Goal: Task Accomplishment & Management: Complete application form

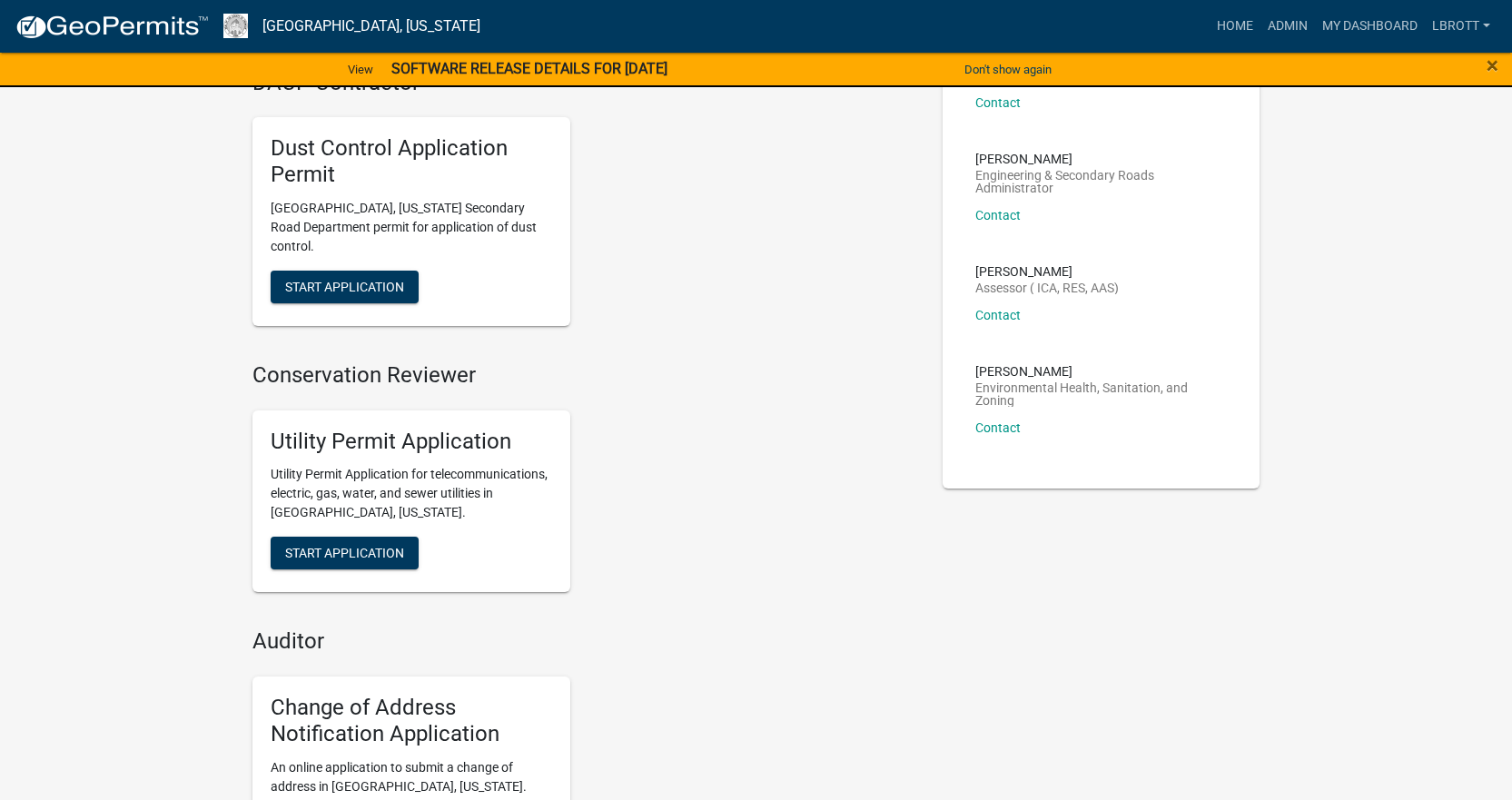
scroll to position [454, 0]
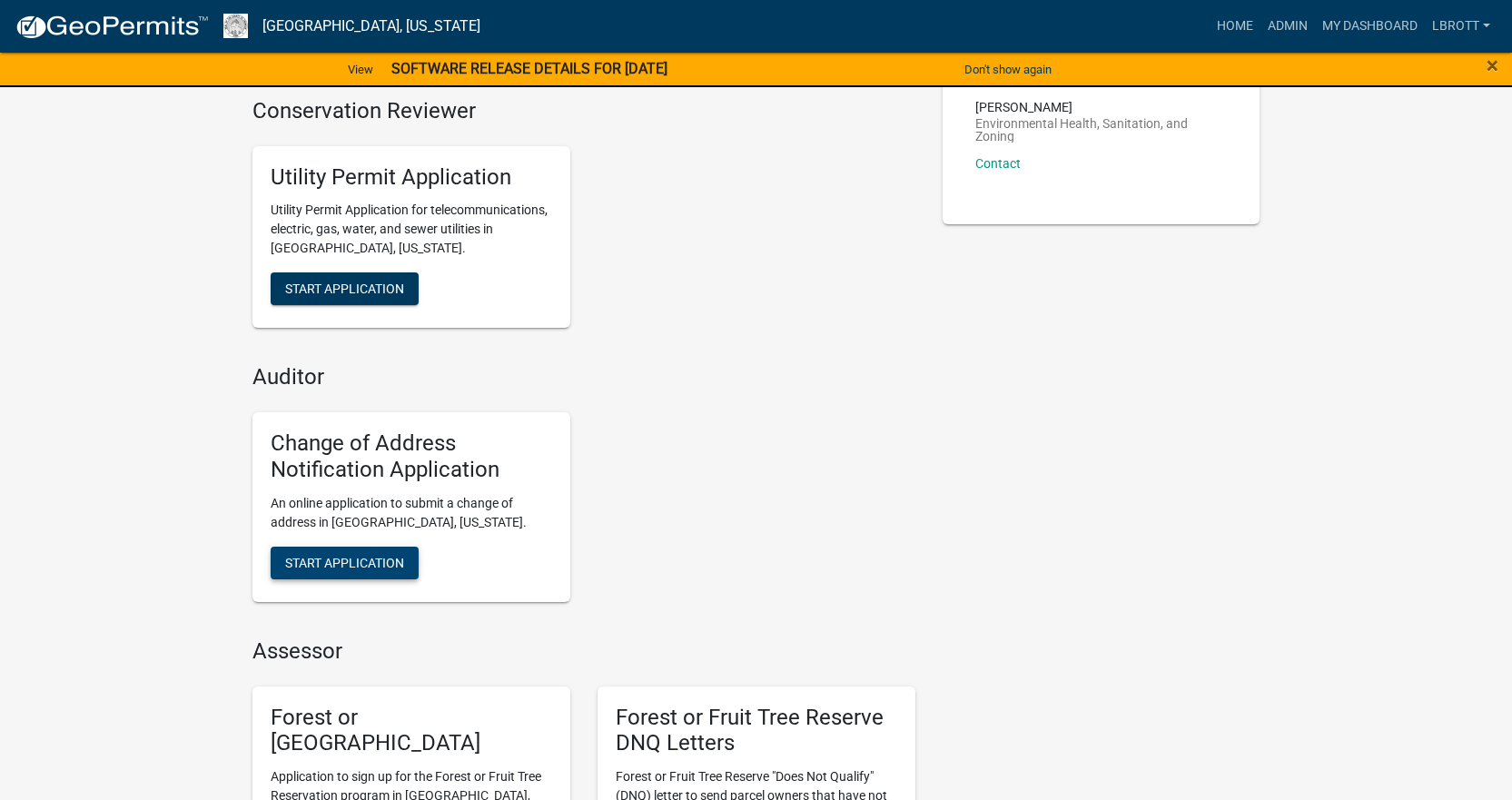
click at [410, 547] on button "Start Application" at bounding box center [345, 562] width 148 height 32
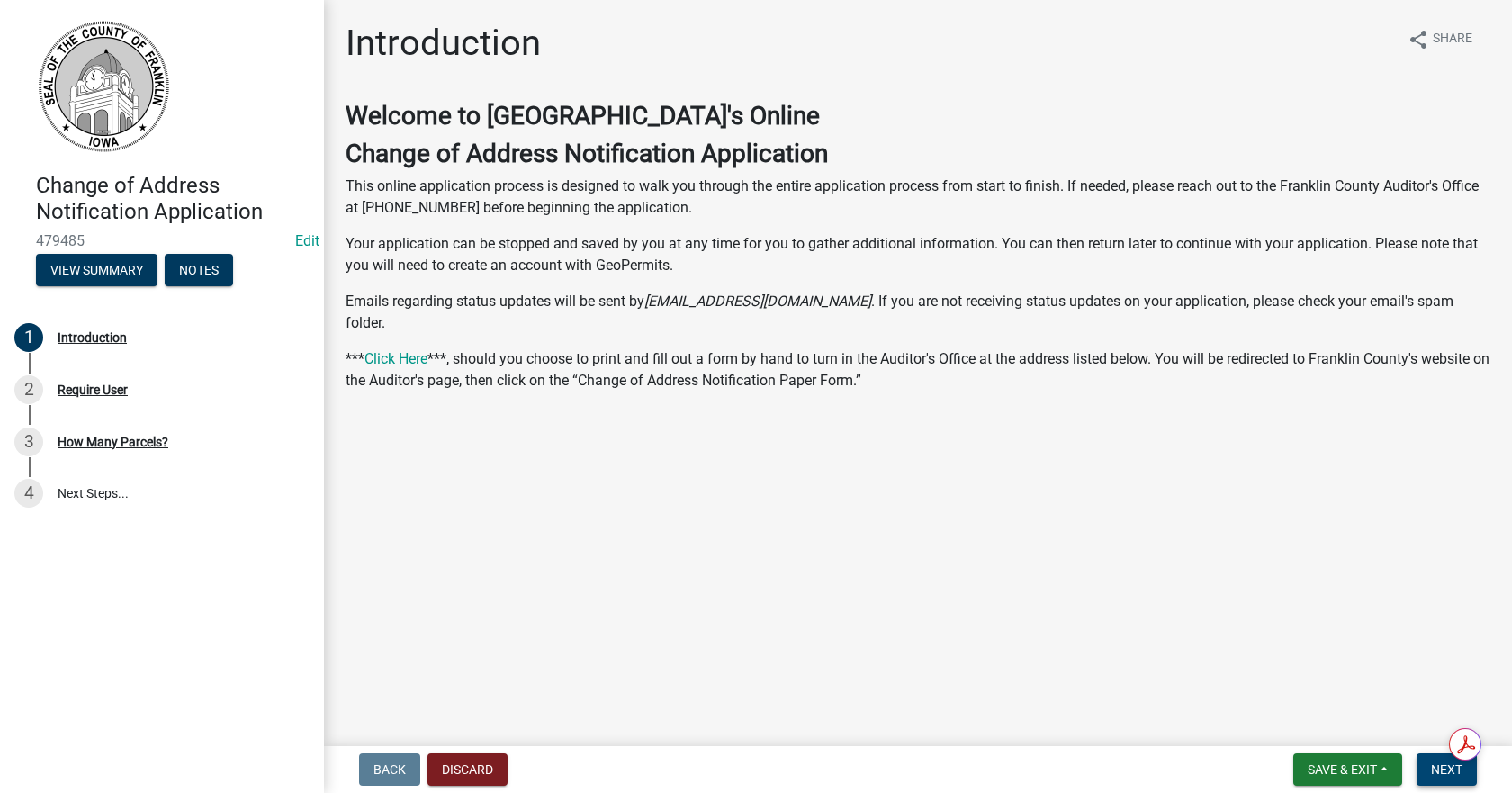
click at [1444, 771] on span "Next" at bounding box center [1447, 770] width 31 height 15
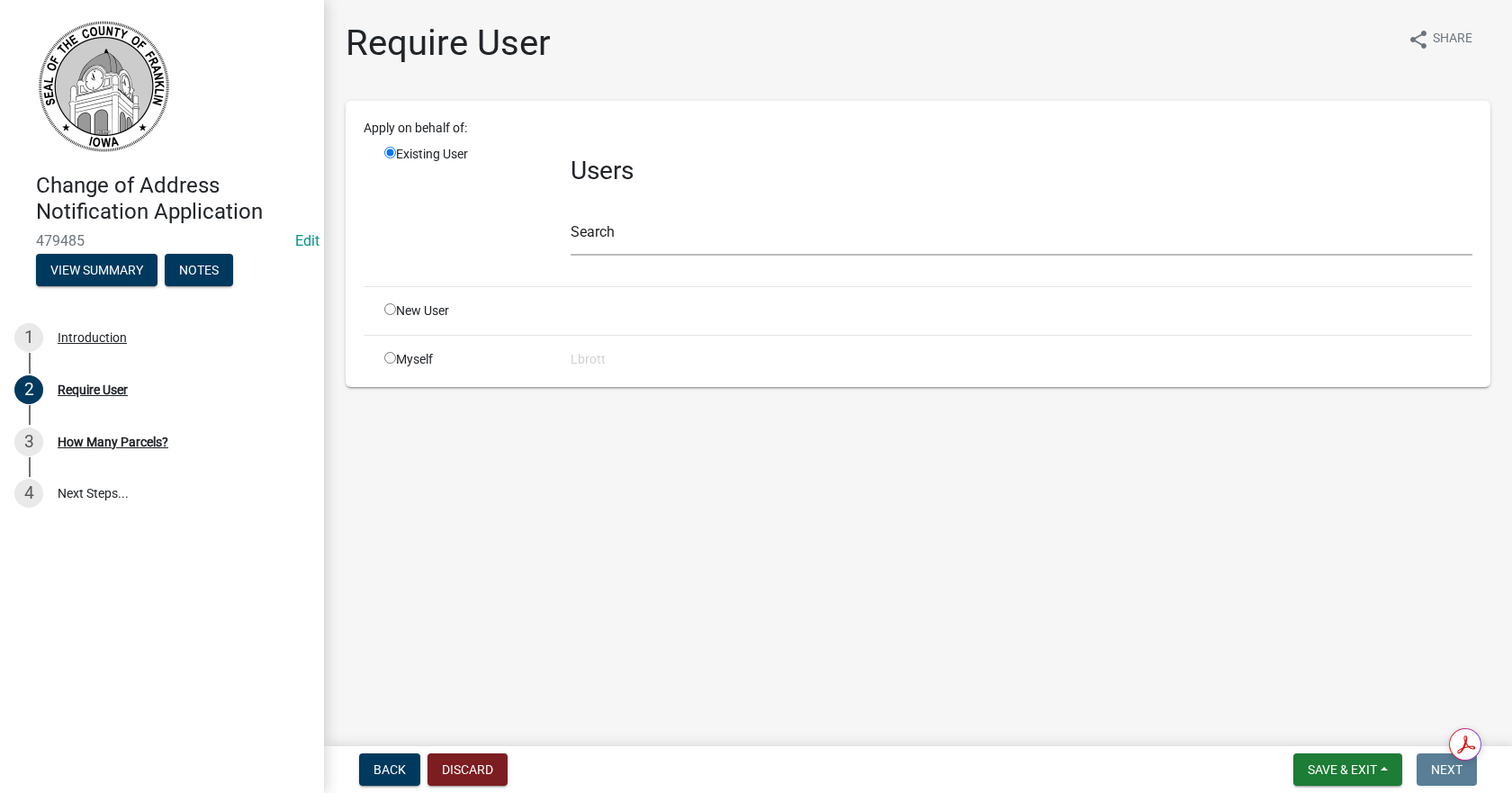
click at [387, 355] on input "radio" at bounding box center [389, 358] width 12 height 12
radio input "true"
radio input "false"
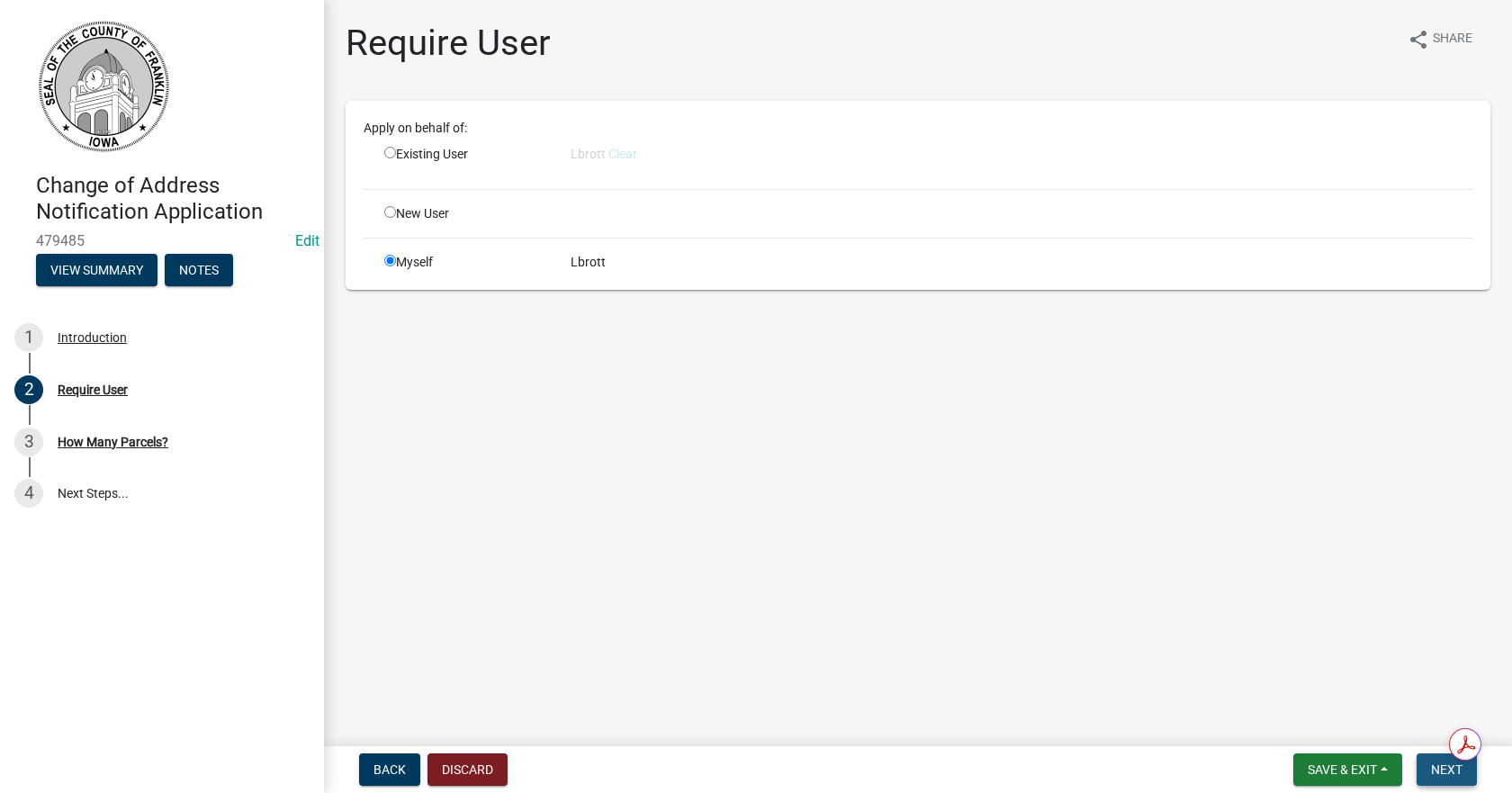
click at [1468, 770] on button "Next" at bounding box center [1447, 769] width 60 height 32
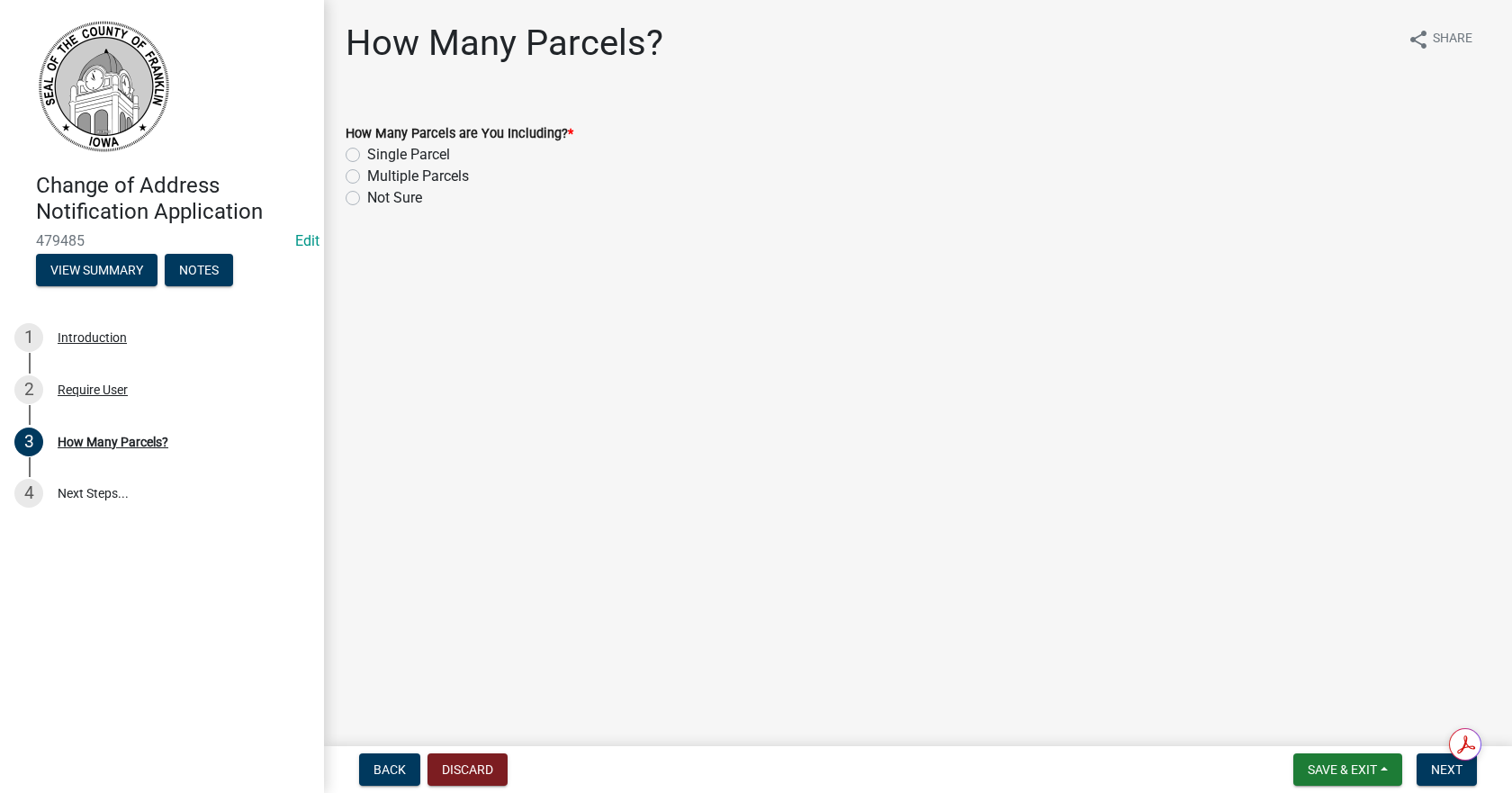
click at [367, 176] on label "Multiple Parcels" at bounding box center [418, 177] width 102 height 22
click at [367, 176] on input "Multiple Parcels" at bounding box center [373, 171] width 12 height 12
radio input "true"
click at [1444, 772] on span "Next" at bounding box center [1447, 770] width 31 height 15
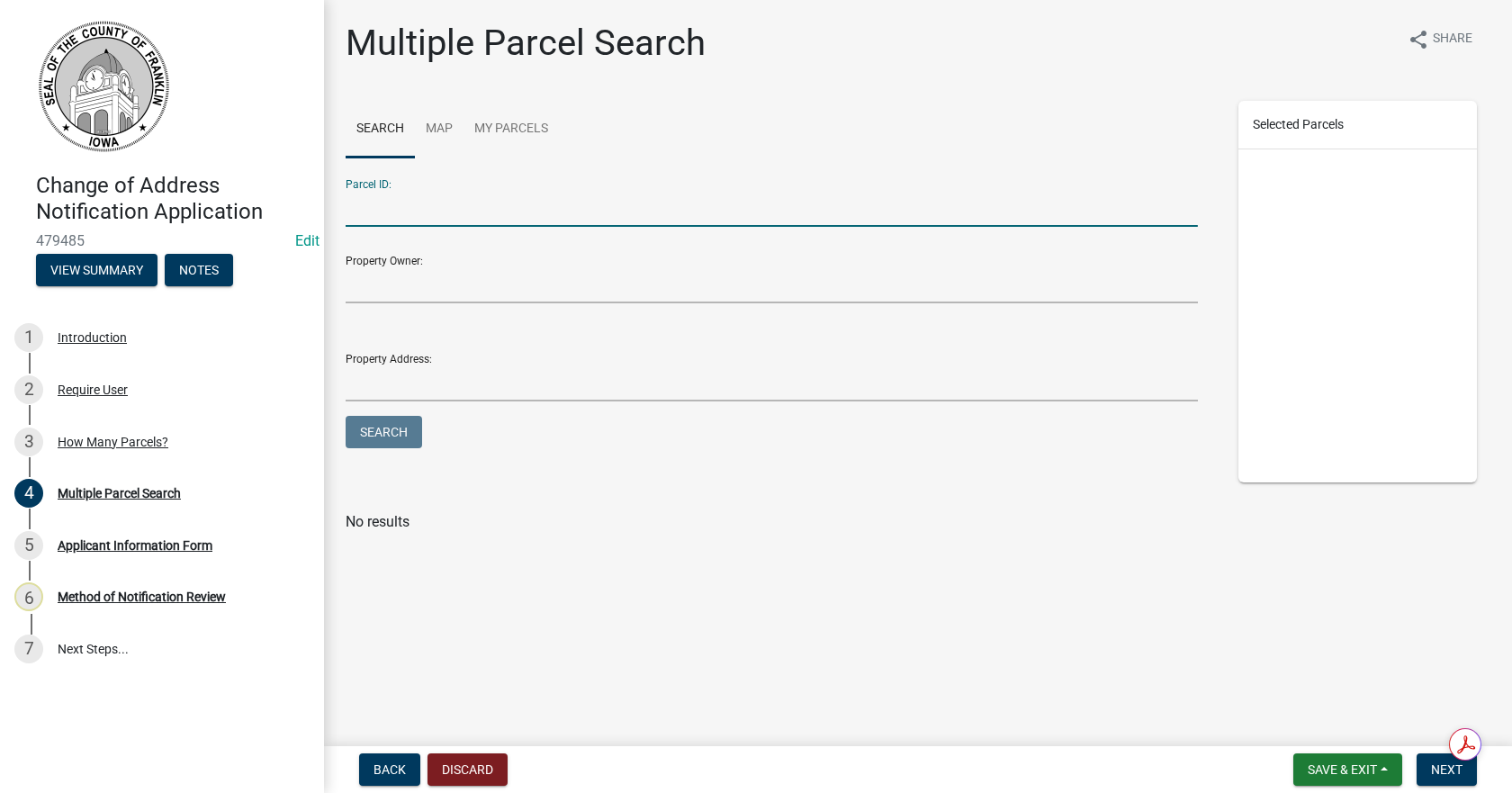
click at [428, 215] on input "Parcel ID:" at bounding box center [772, 208] width 852 height 37
type input "0"
type input "0733277007"
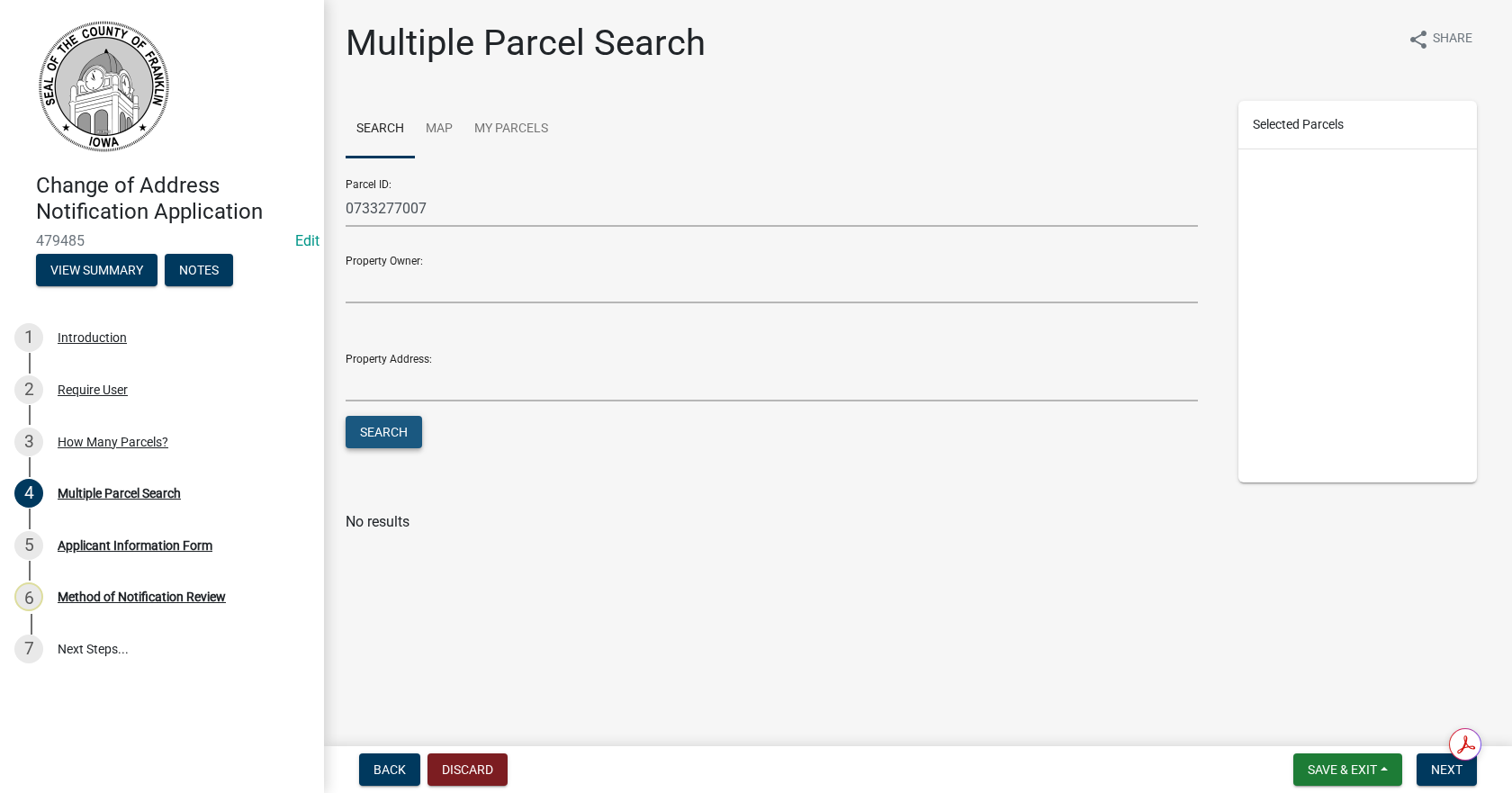
click at [391, 436] on button "Search" at bounding box center [383, 432] width 76 height 32
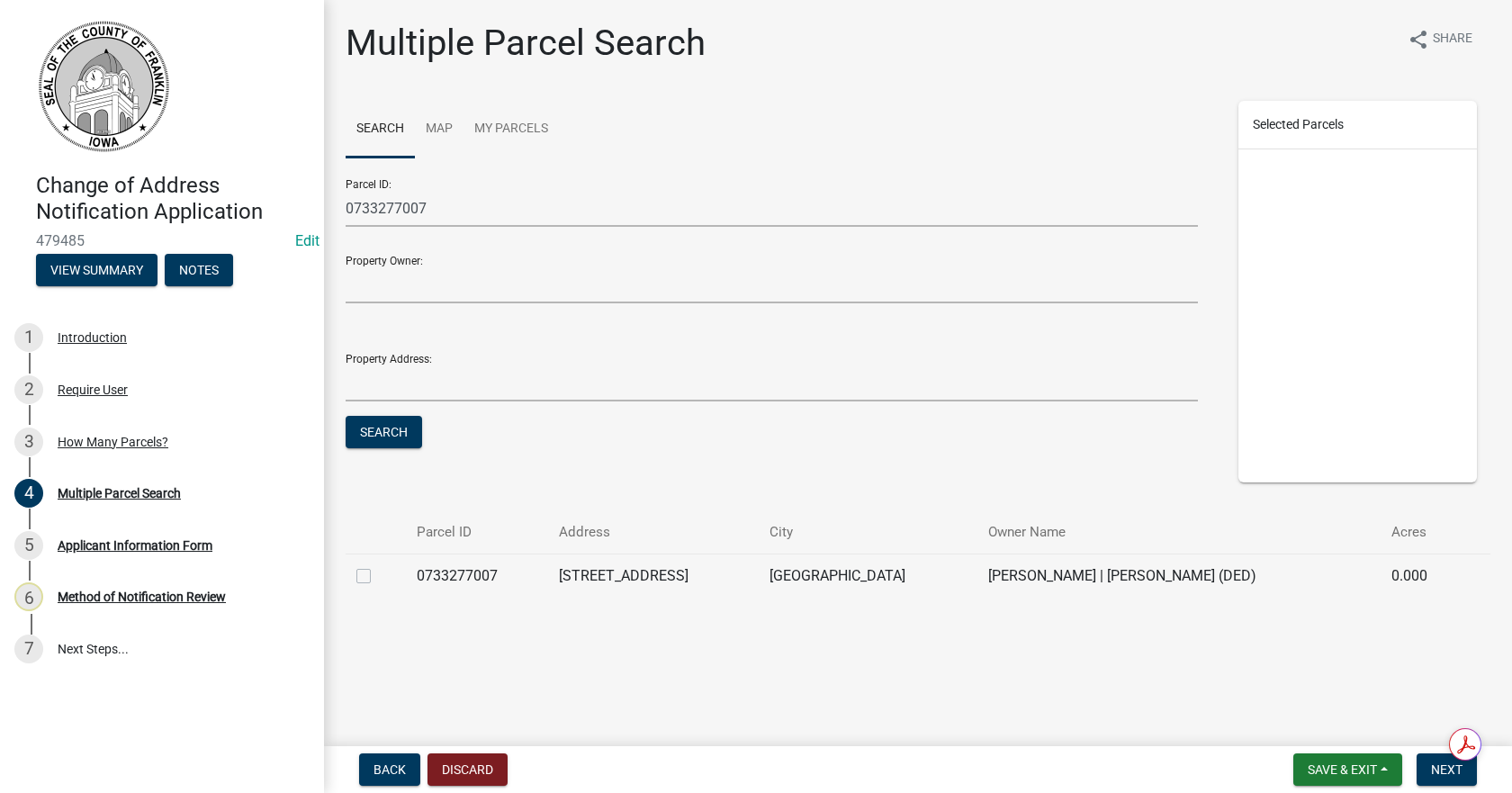
click at [378, 566] on label at bounding box center [378, 566] width 0 height 0
click at [378, 578] on input "checkbox" at bounding box center [384, 571] width 12 height 12
checkbox input "true"
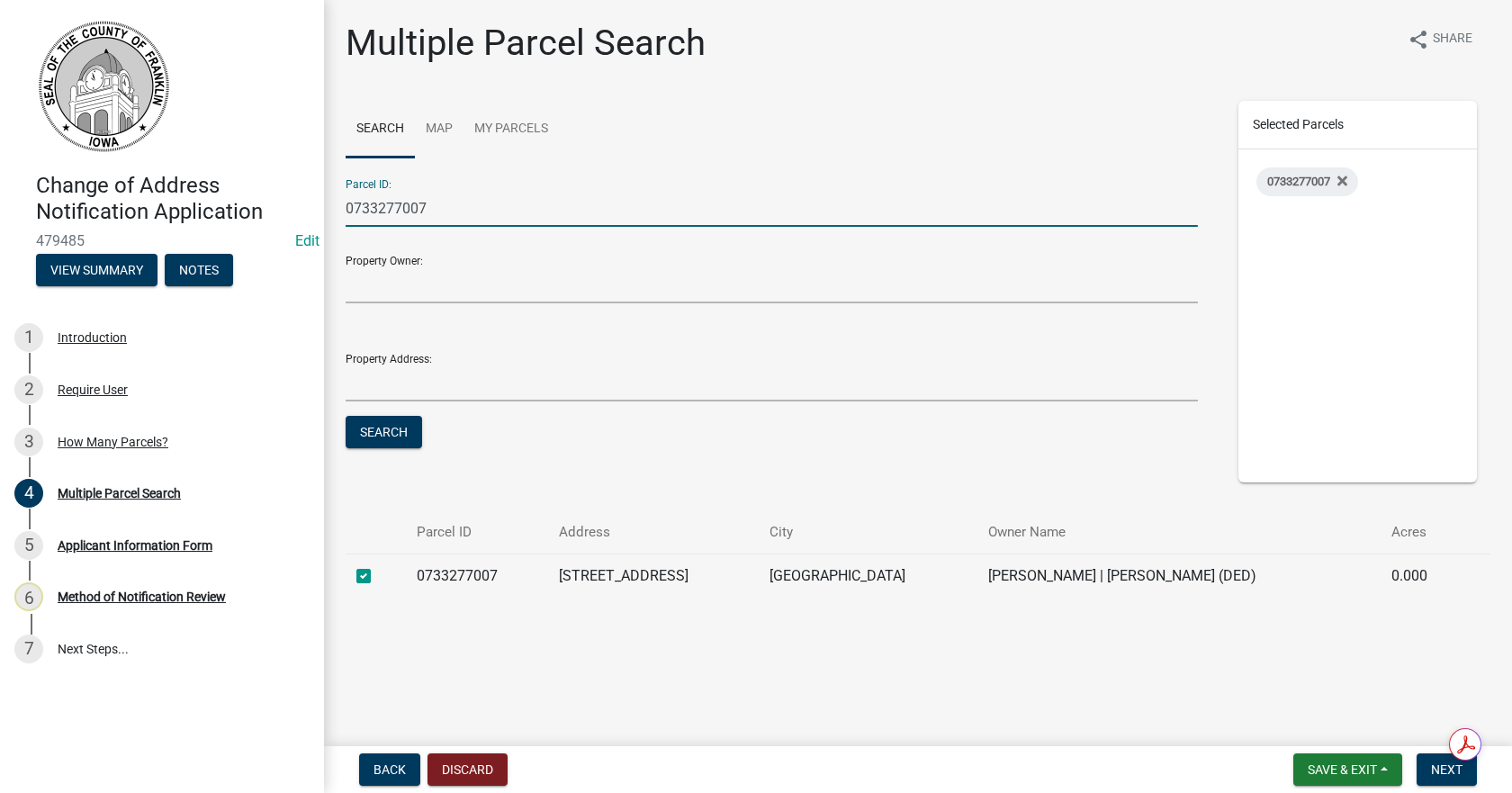
drag, startPoint x: 443, startPoint y: 213, endPoint x: 111, endPoint y: 234, distance: 332.7
click at [111, 234] on div "Change of Address Notification Application 479485 Edit View Summary Notes 1 Int…" at bounding box center [756, 396] width 1512 height 793
type input "0734162003"
click at [345, 416] on button "Search" at bounding box center [383, 432] width 76 height 32
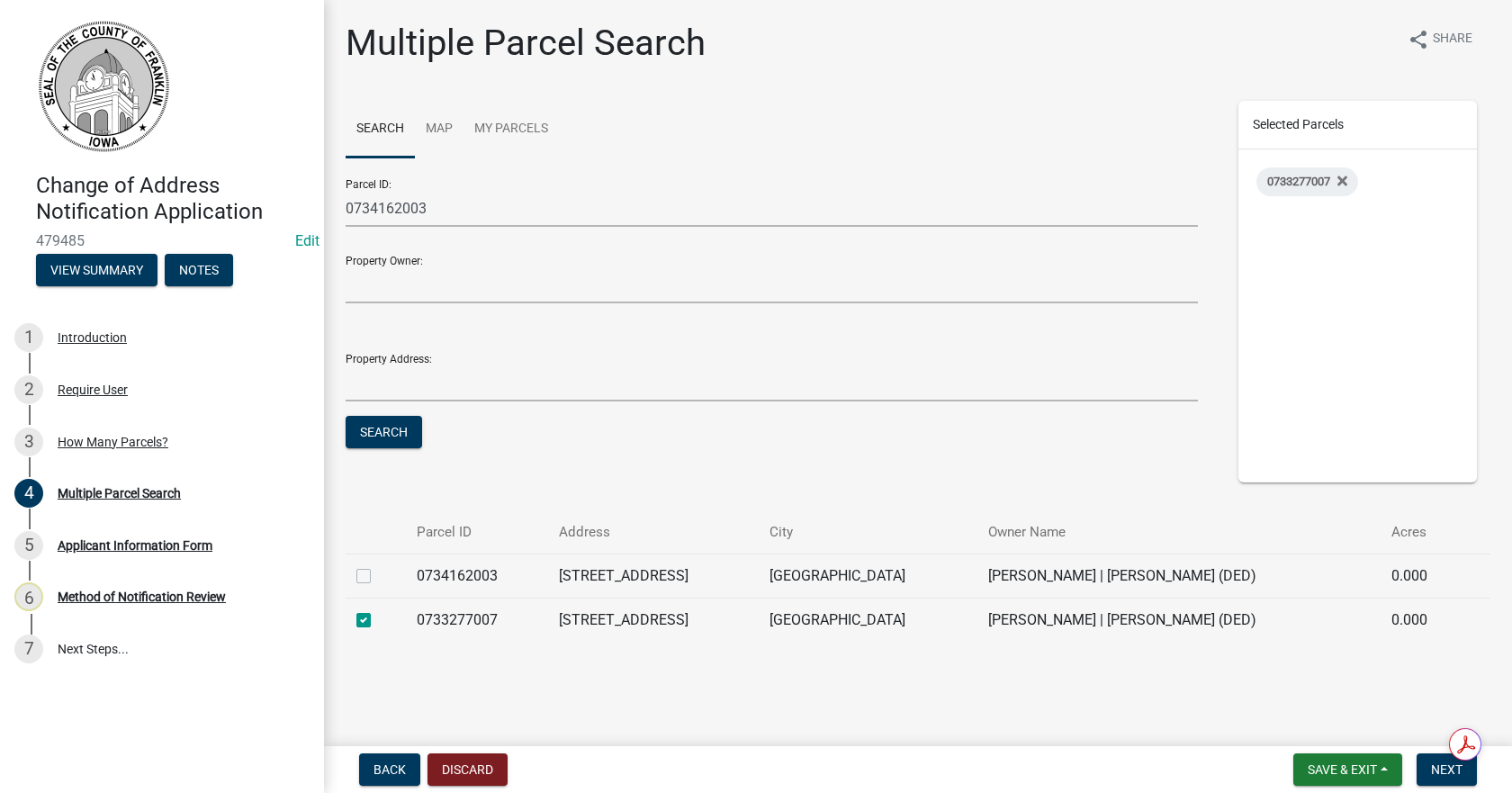
click at [378, 566] on label at bounding box center [378, 566] width 0 height 0
click at [378, 577] on input "checkbox" at bounding box center [384, 571] width 12 height 12
checkbox input "true"
click at [1444, 774] on span "Next" at bounding box center [1447, 770] width 31 height 15
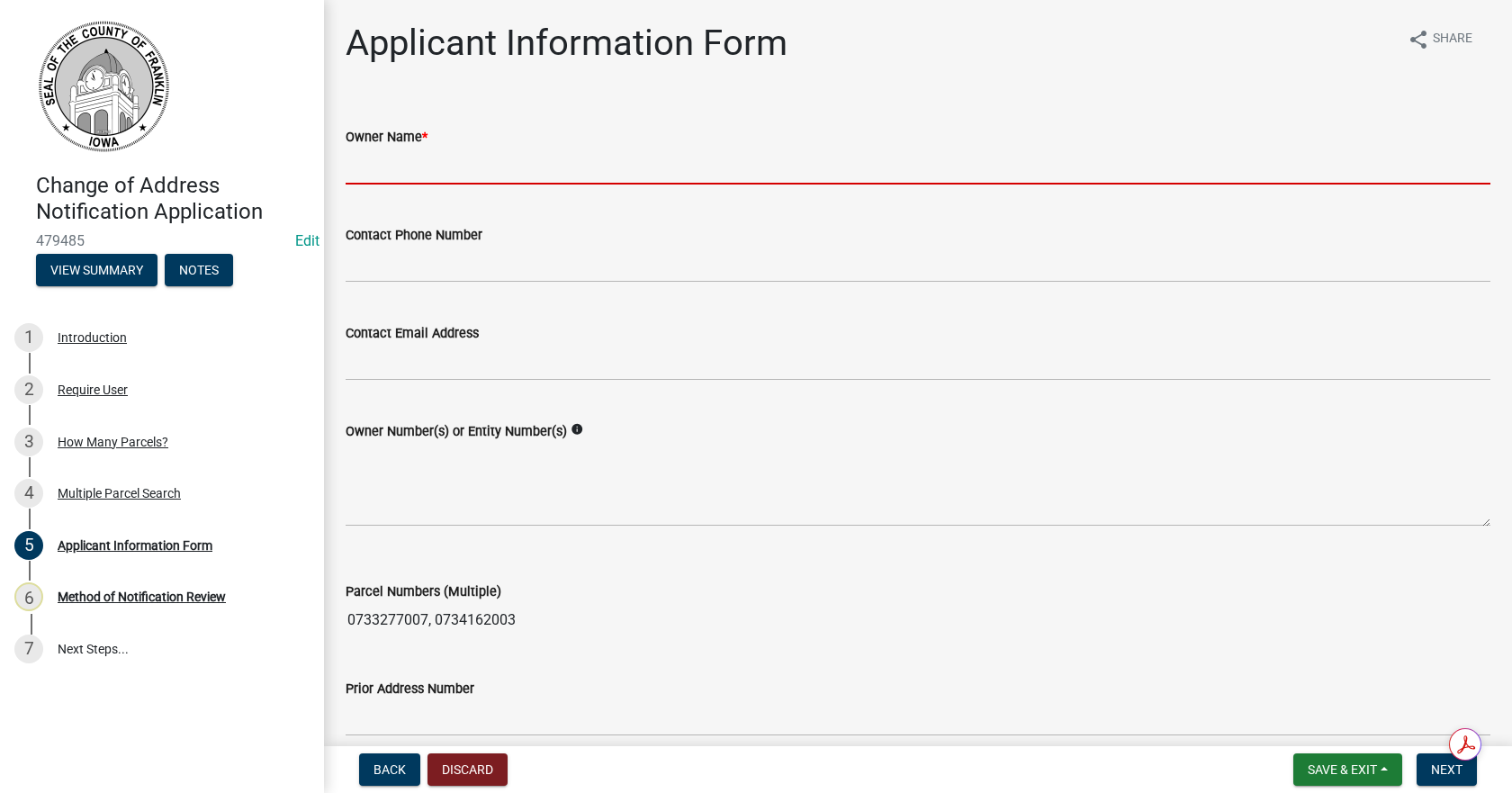
click at [412, 171] on input "Owner Name *" at bounding box center [917, 166] width 1145 height 37
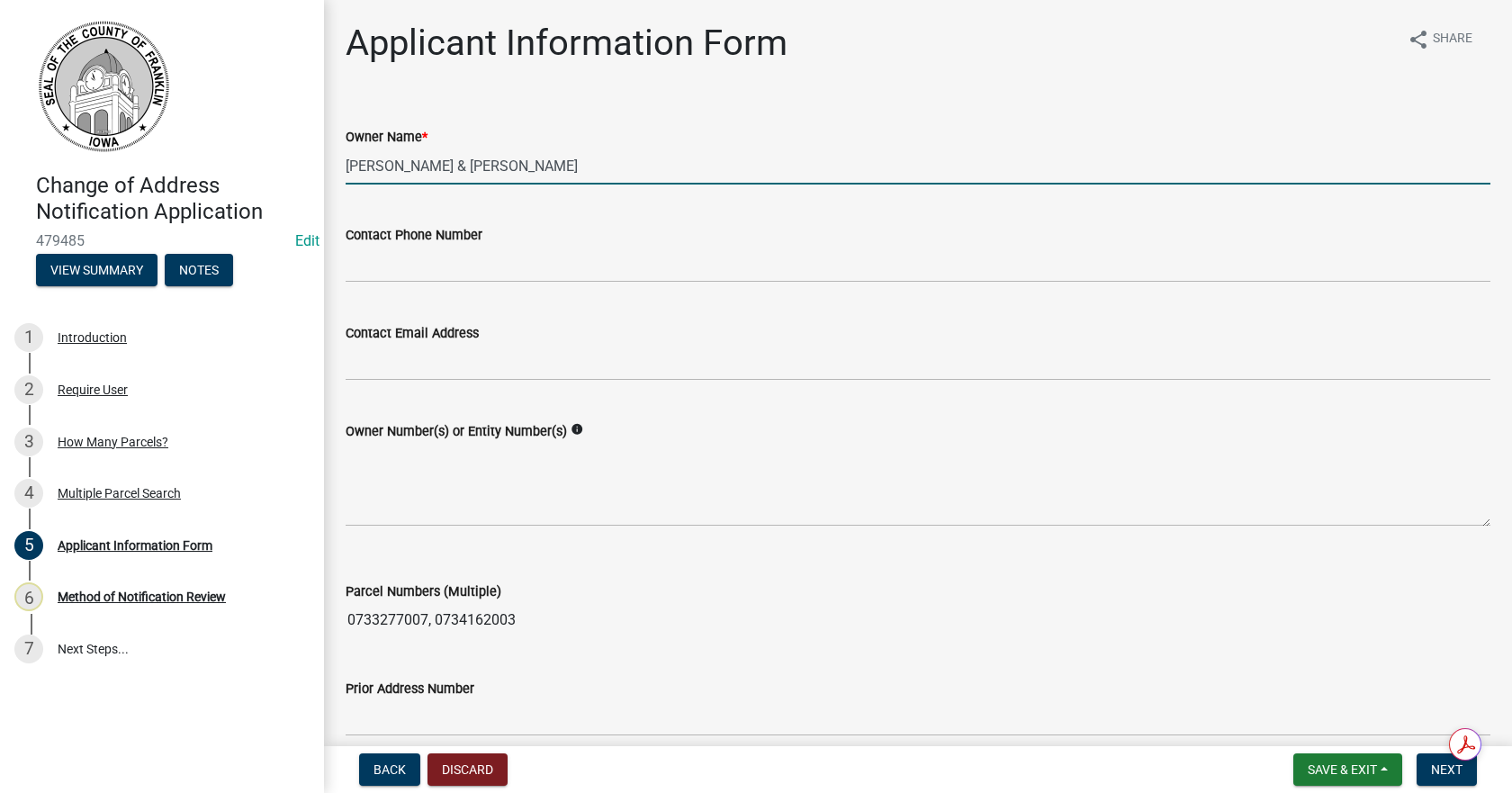
click at [564, 169] on input "[PERSON_NAME] & [PERSON_NAME]" at bounding box center [917, 166] width 1145 height 37
type input "[PERSON_NAME] & [PERSON_NAME] & [PERSON_NAME] & [PERSON_NAME]"
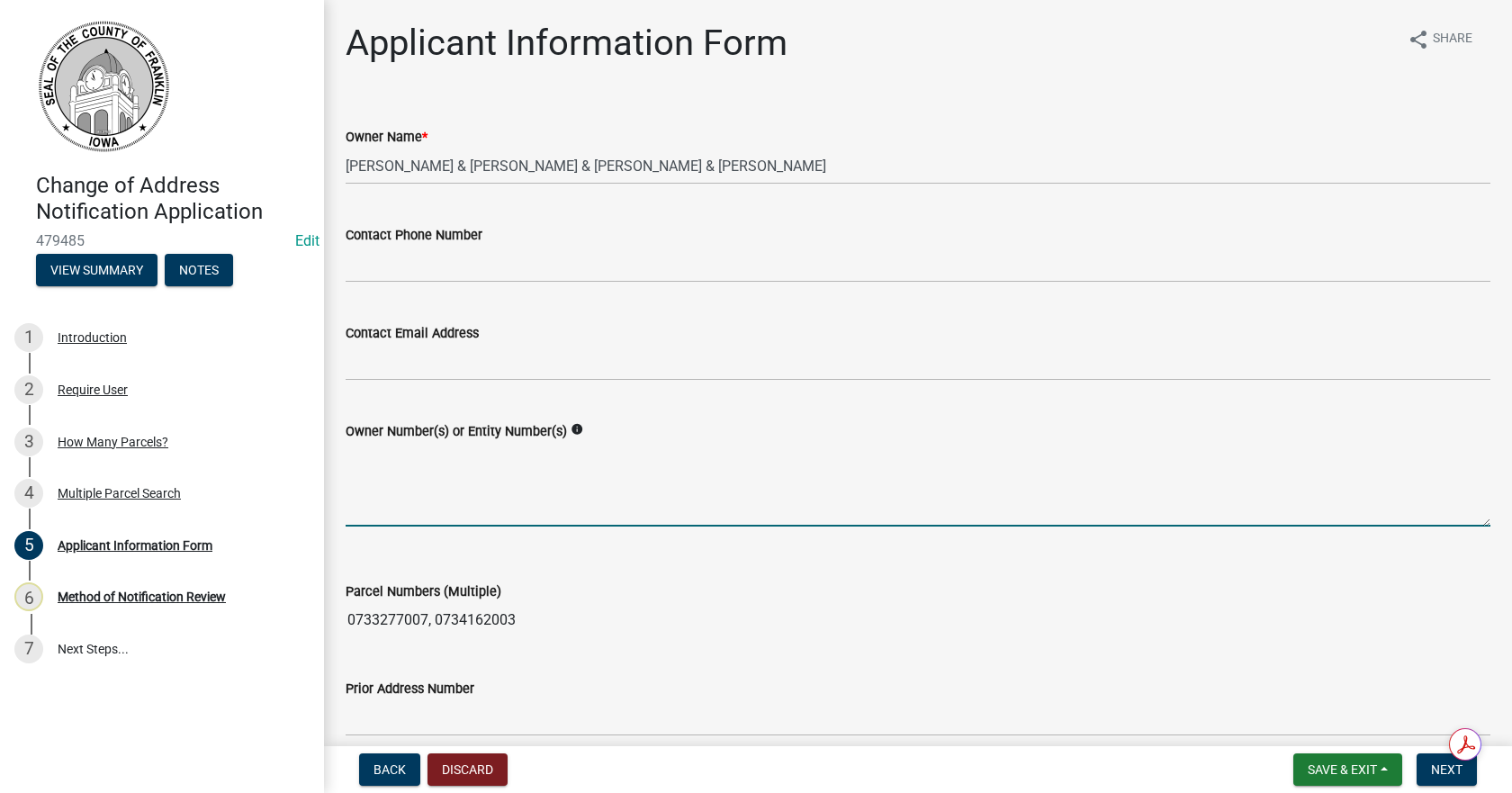
click at [414, 457] on textarea "Owner Number(s) or Entity Number(s)" at bounding box center [917, 484] width 1145 height 84
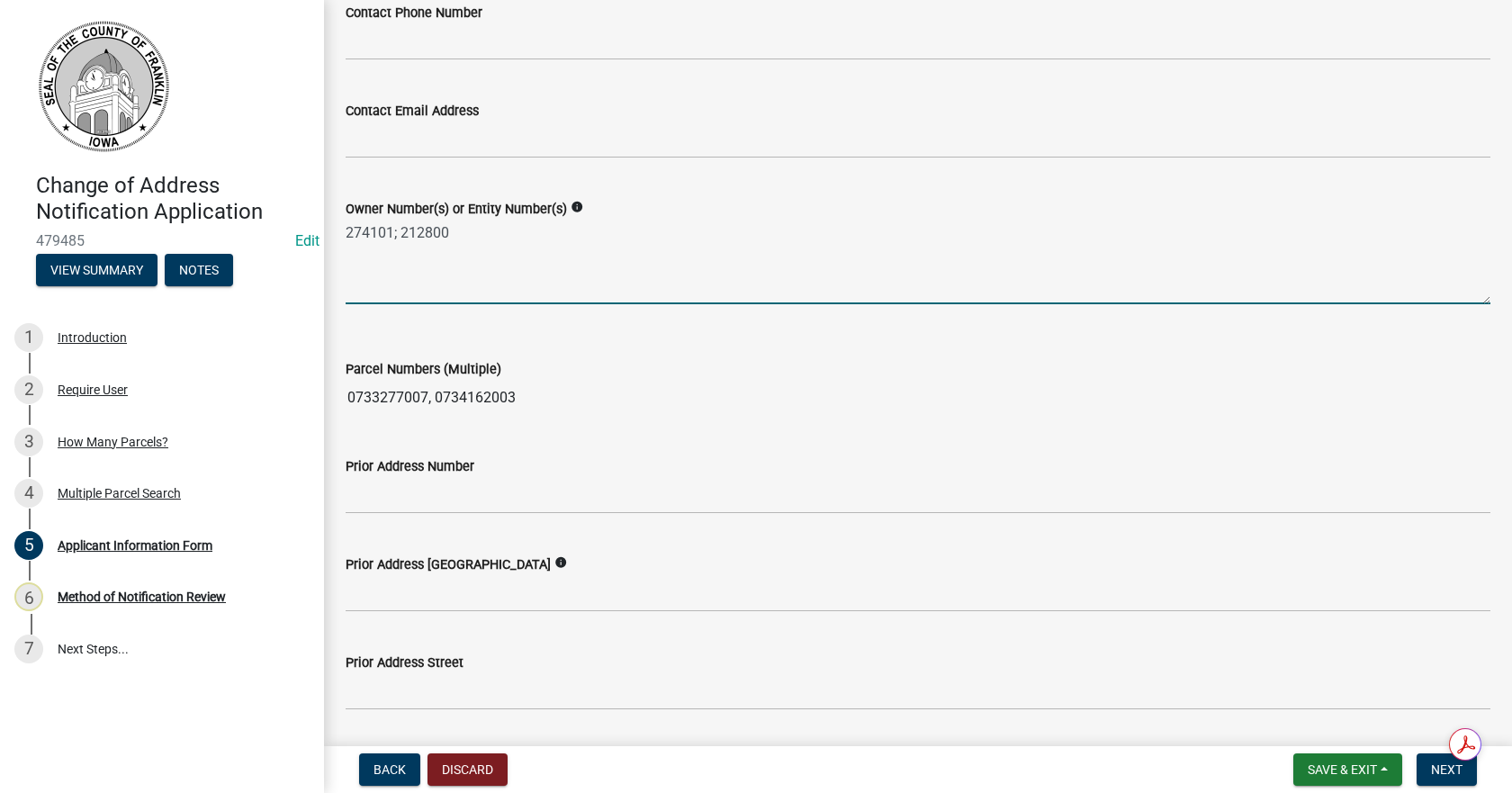
scroll to position [270, 0]
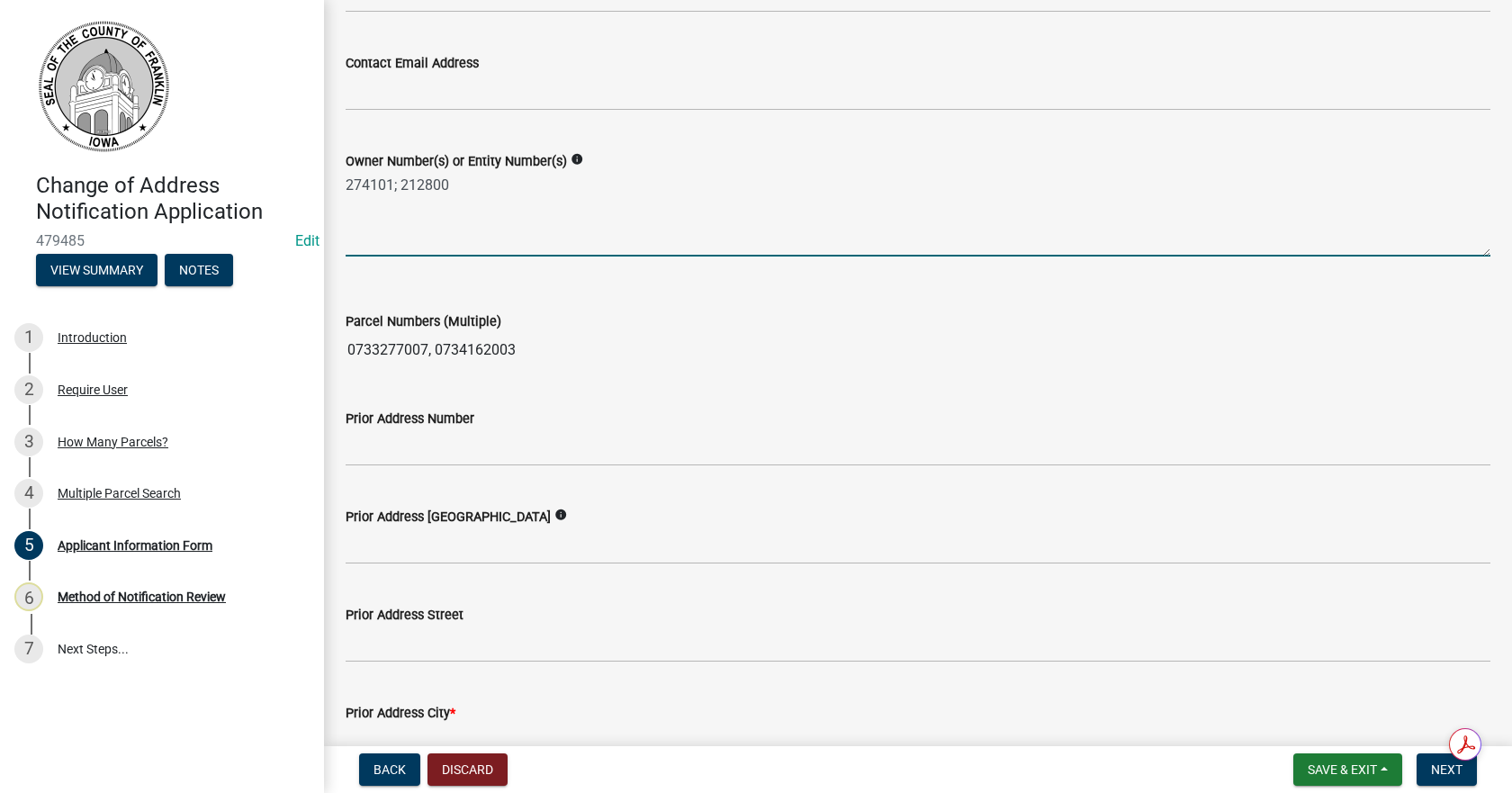
type textarea "274101; 212800"
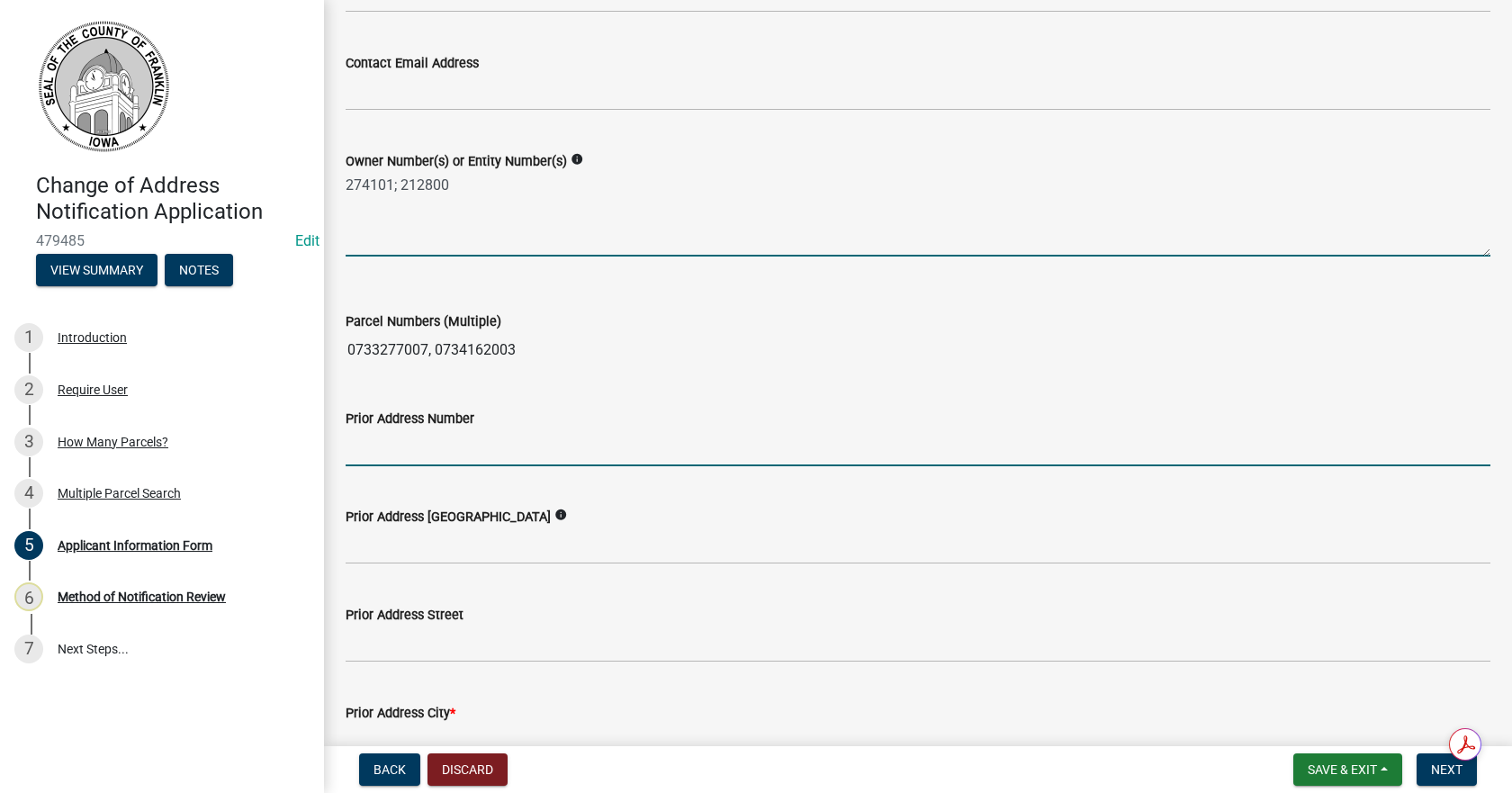
click at [406, 447] on input "Prior Address Number" at bounding box center [917, 448] width 1145 height 37
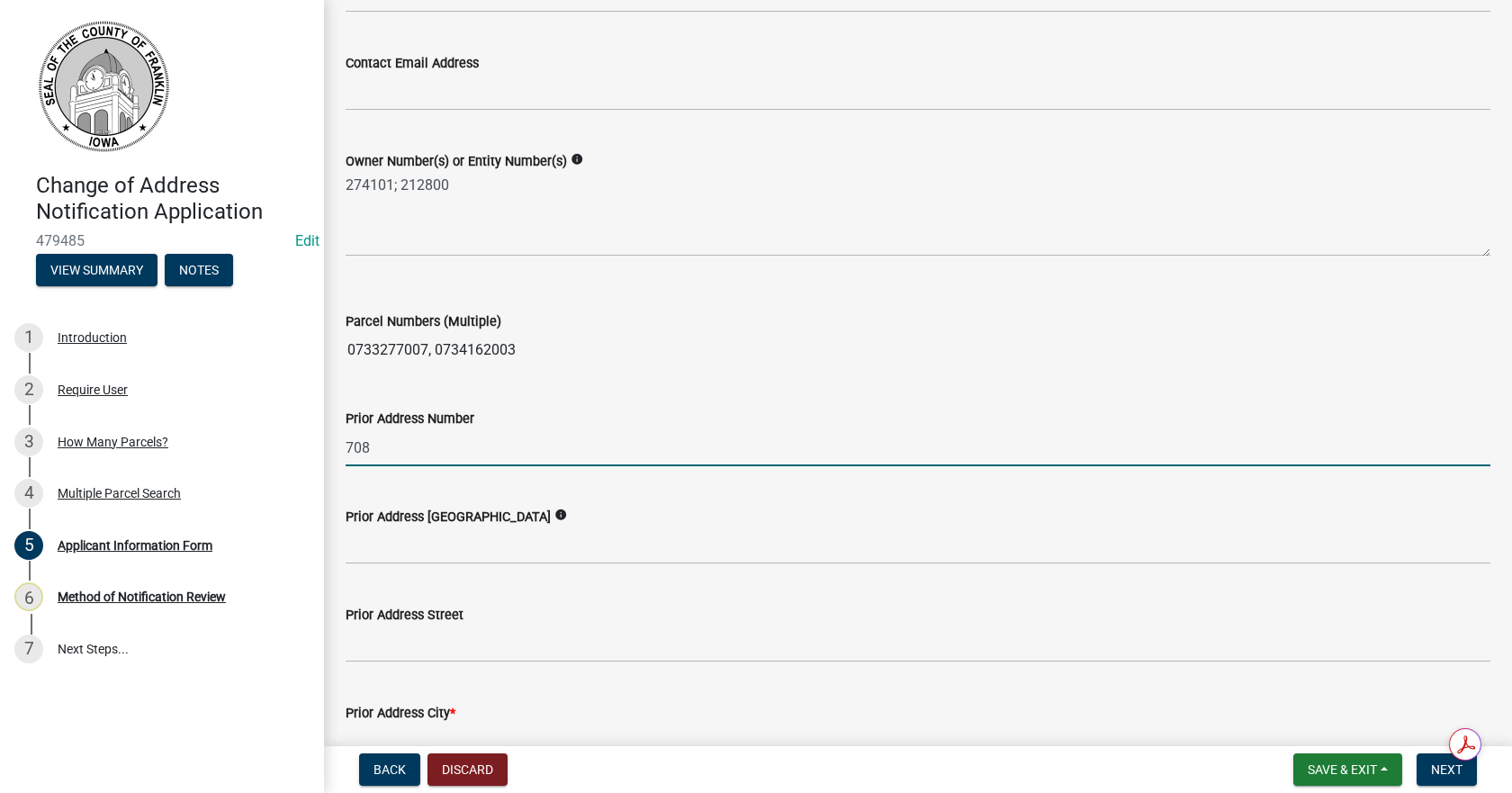
type input "708"
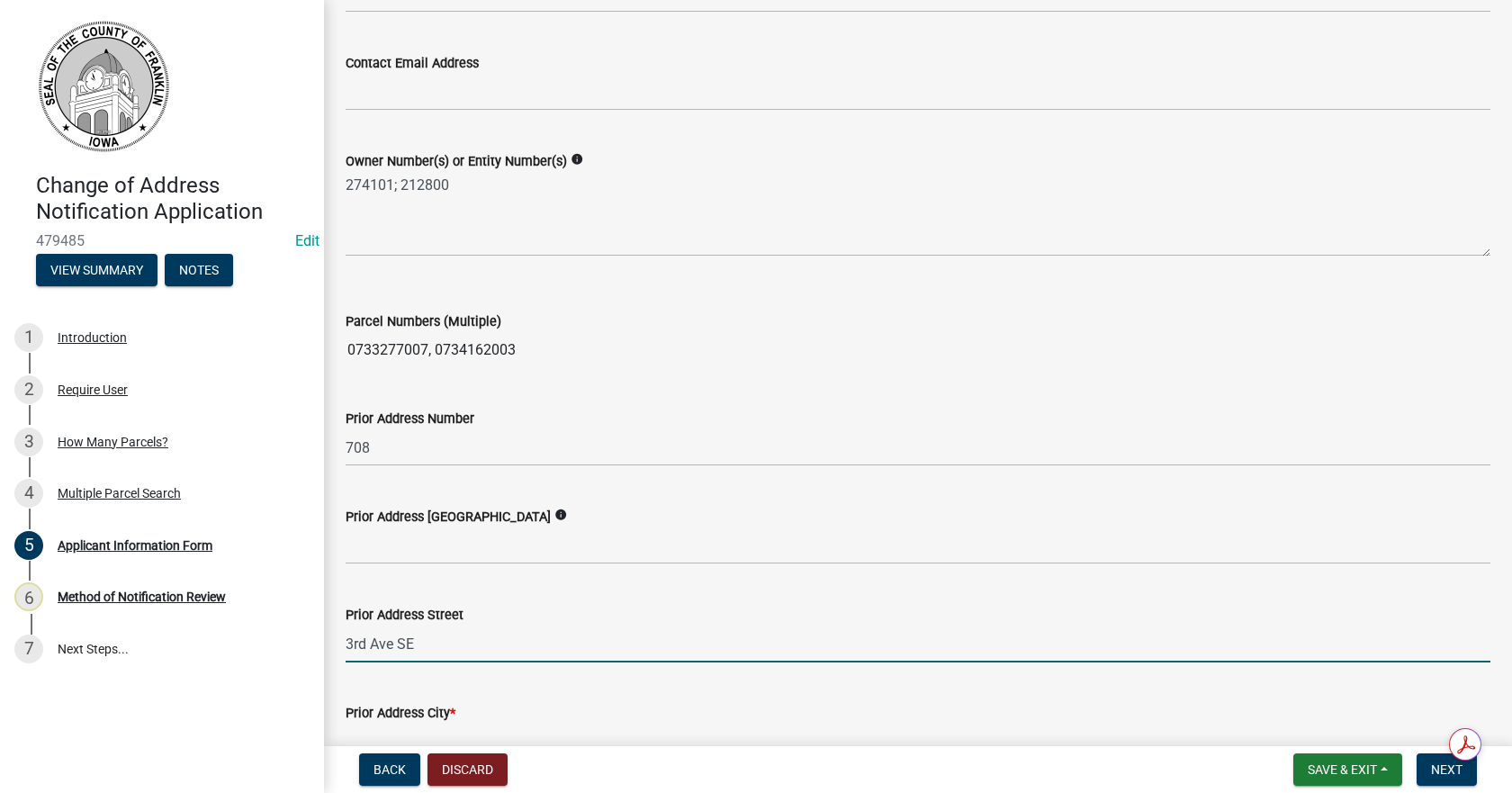
type input "3rd Ave SE"
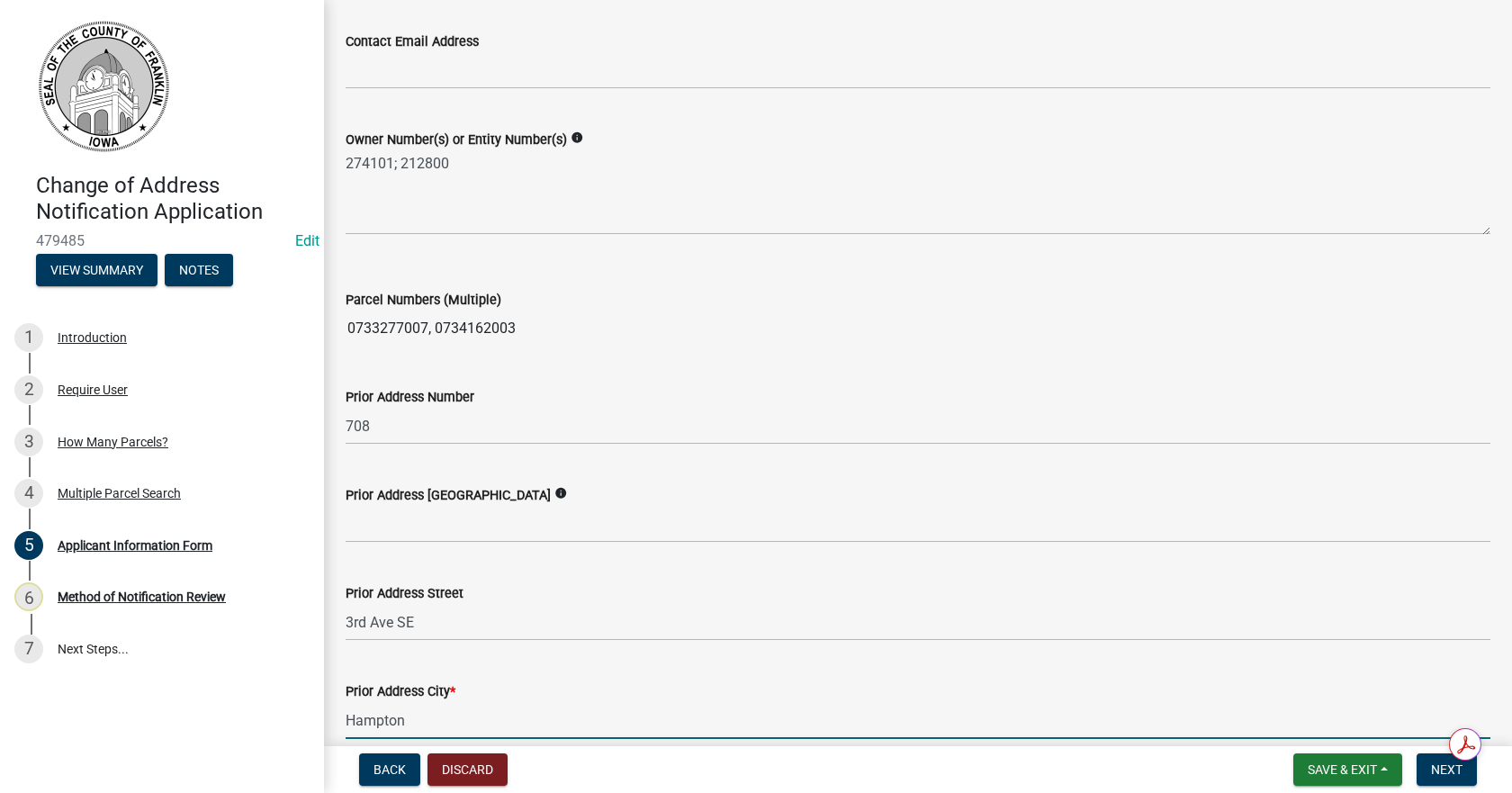
type input "Hampton"
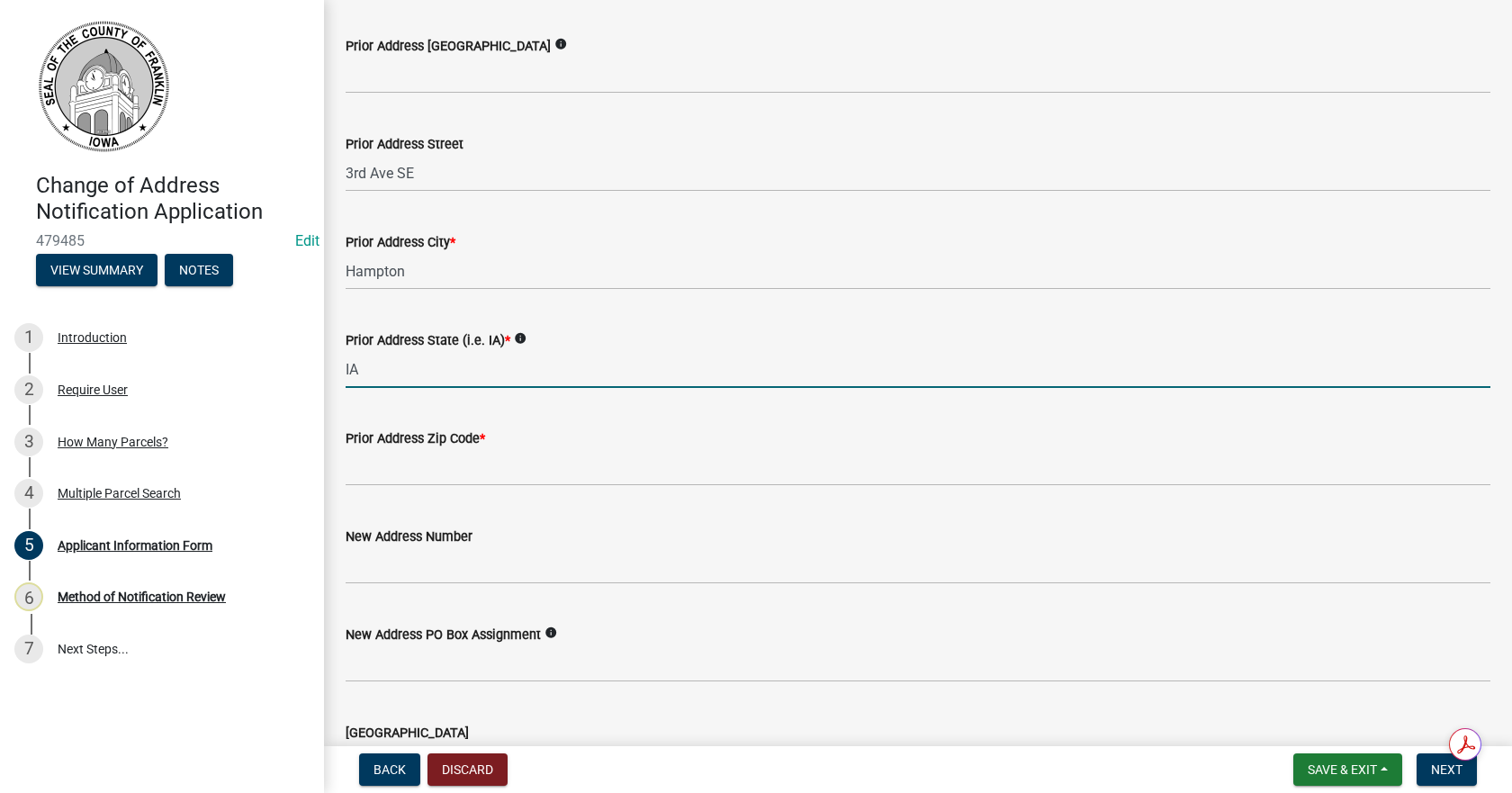
type input "IA"
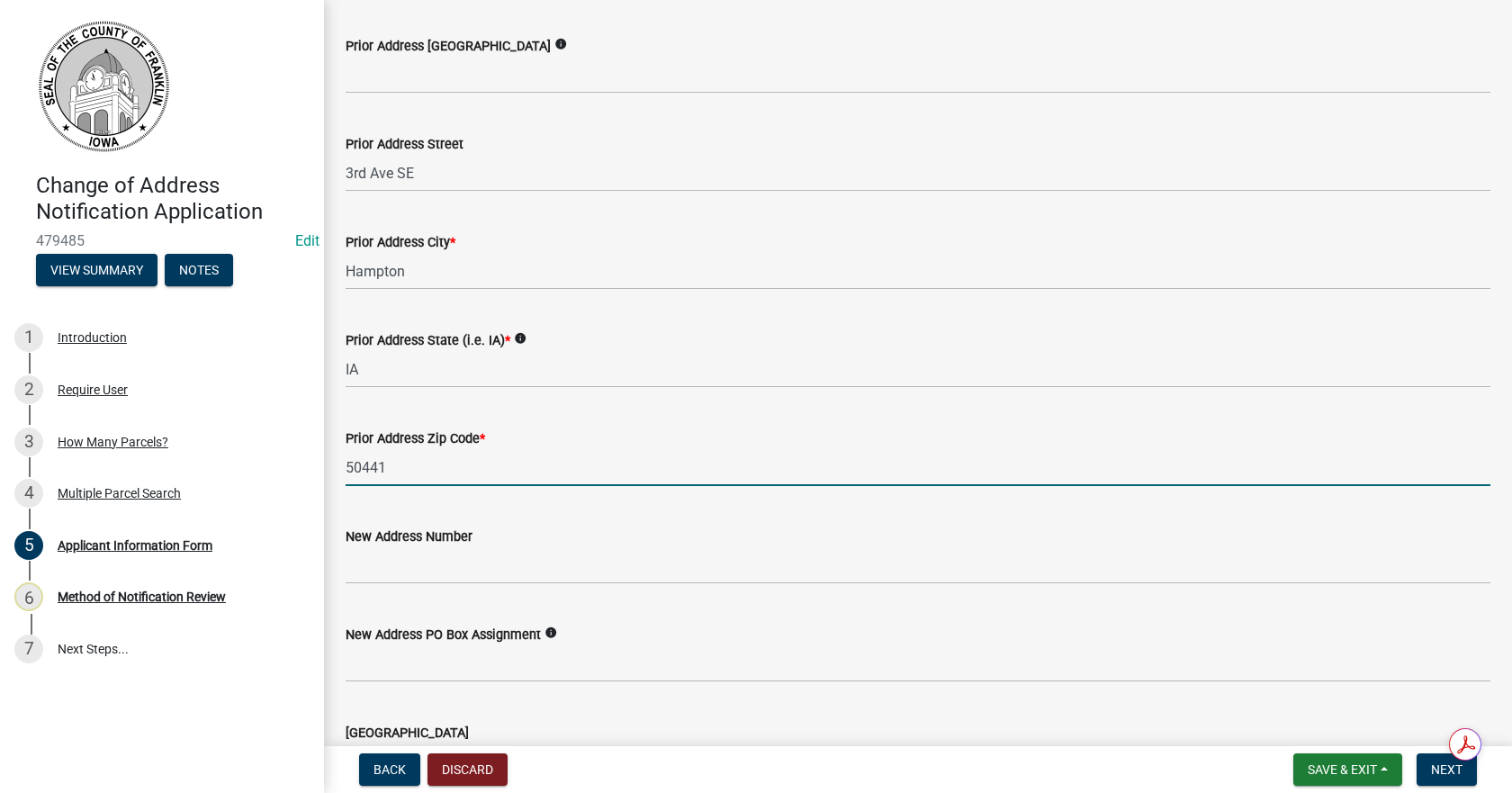
type input "50441"
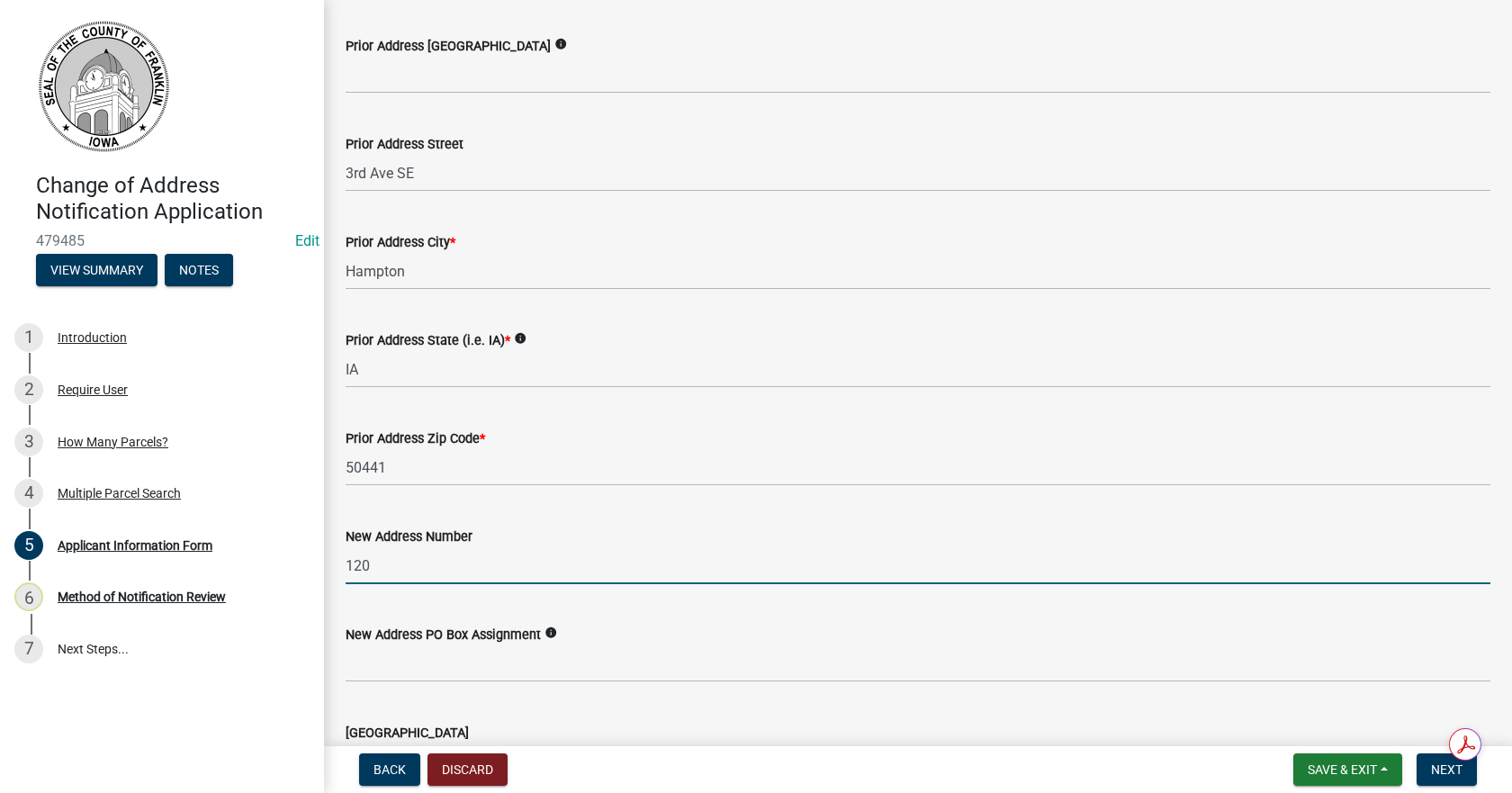
type input "120"
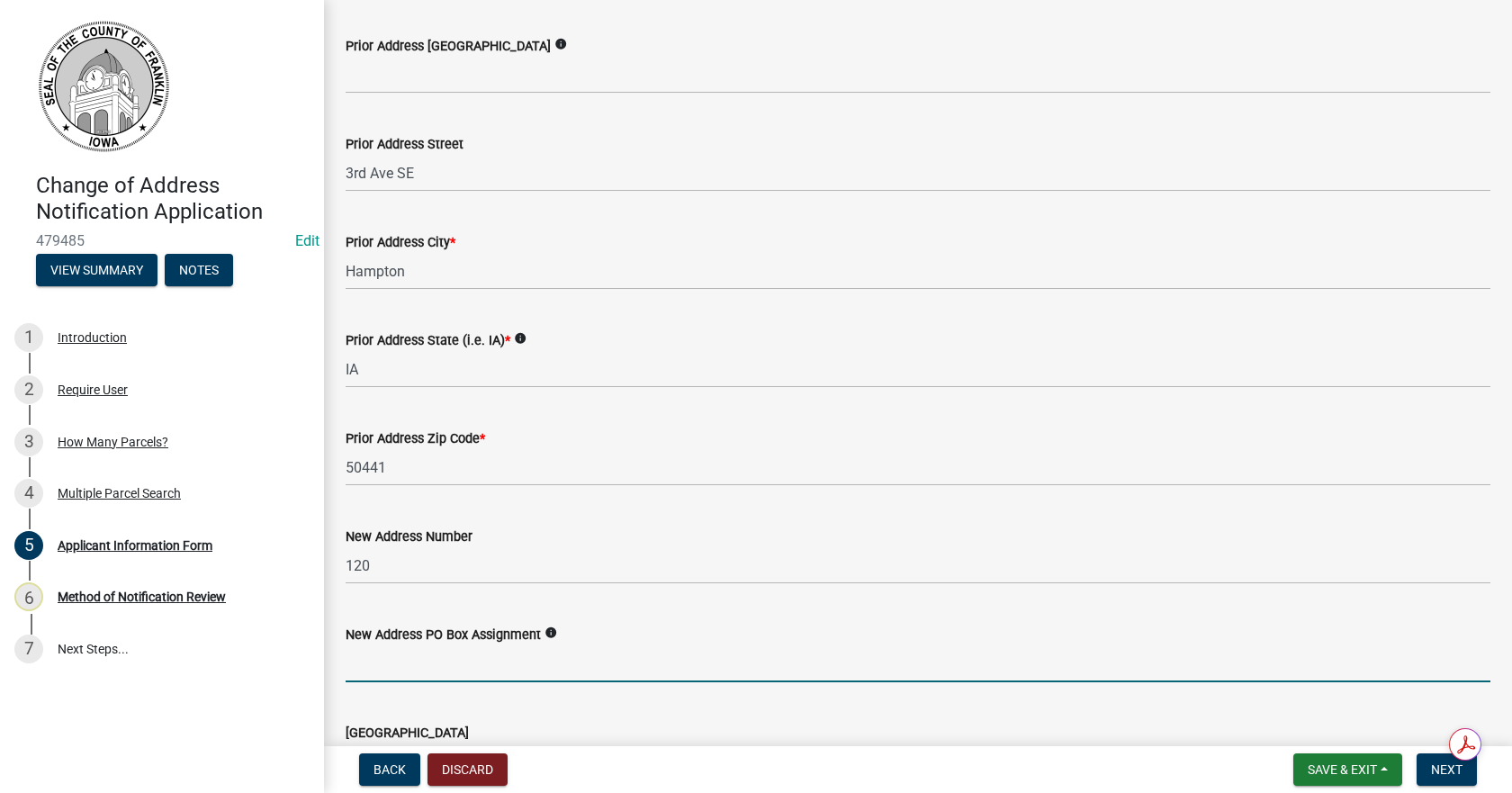
scroll to position [1134, 0]
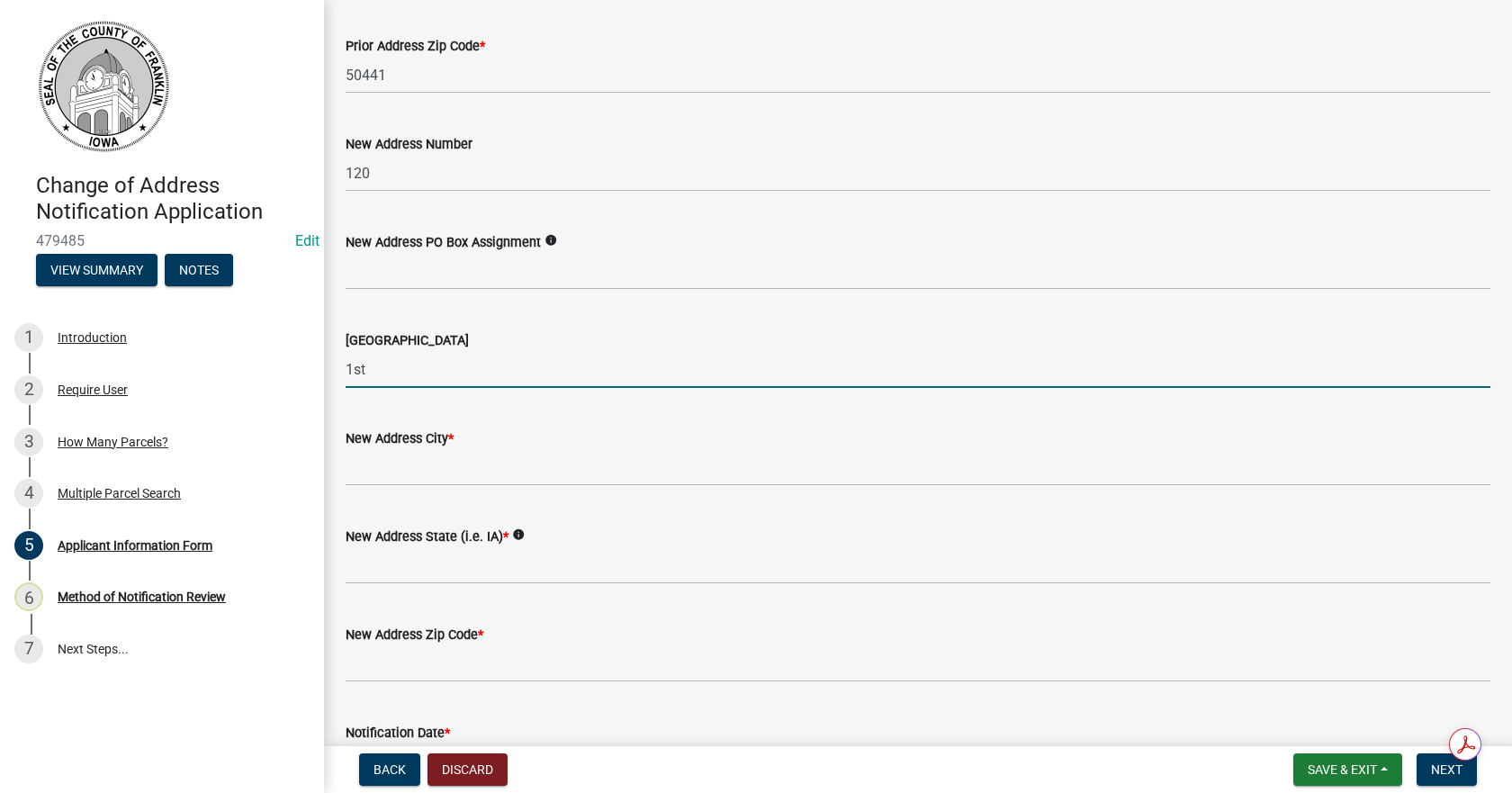
type input "1st Ave SE"
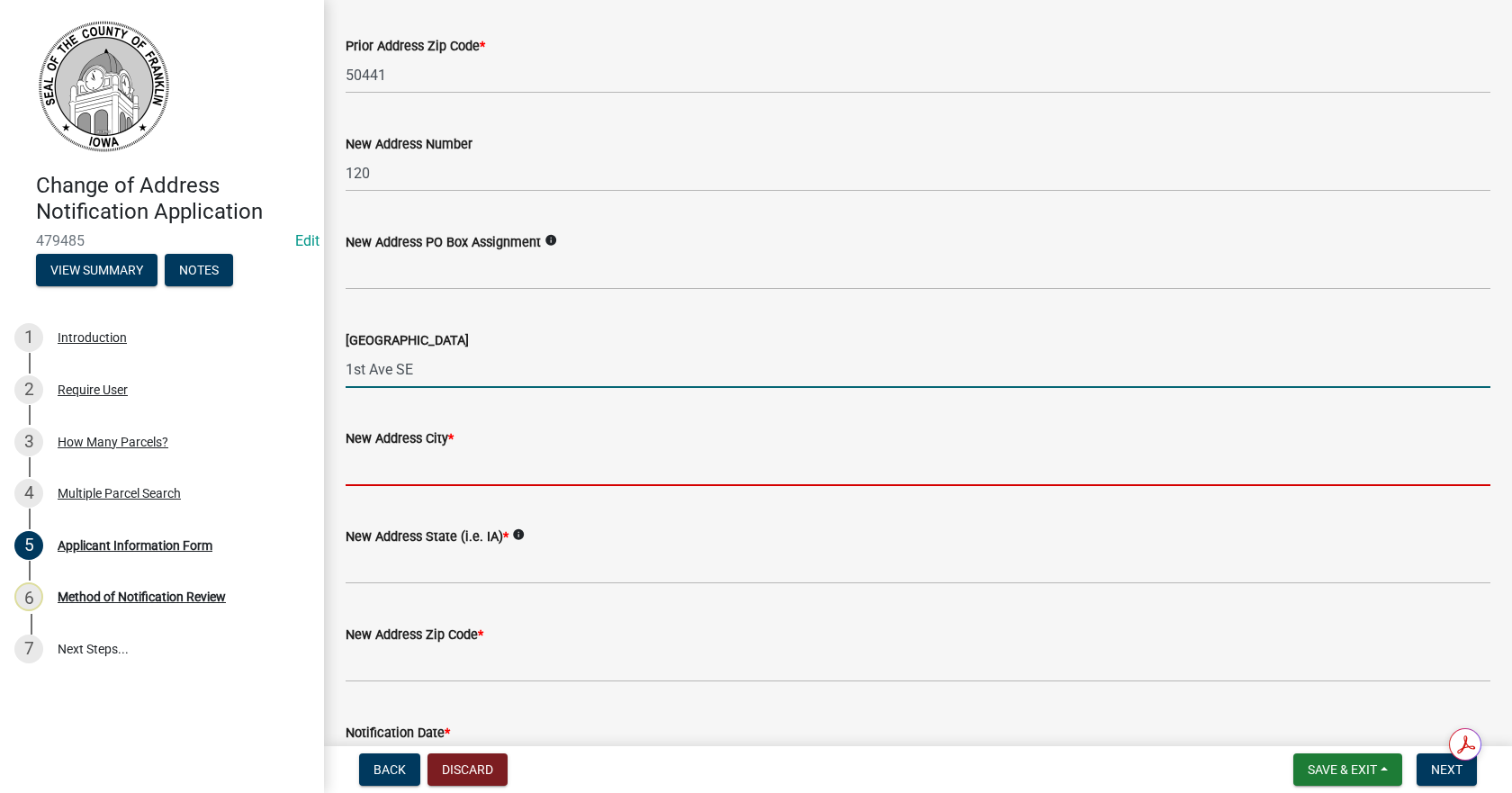
click at [424, 468] on input "New Address City *" at bounding box center [917, 468] width 1145 height 37
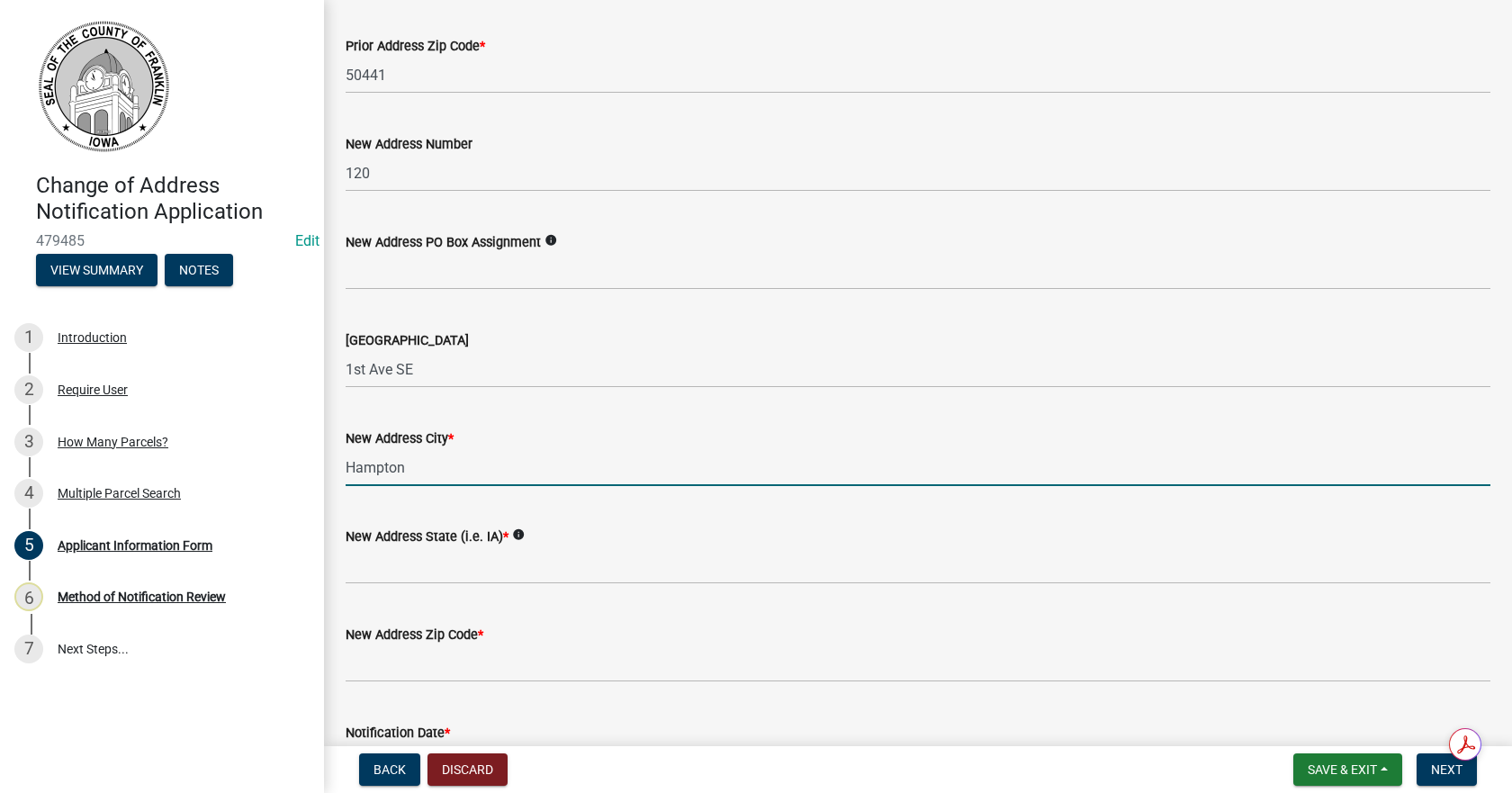
type input "Hampton"
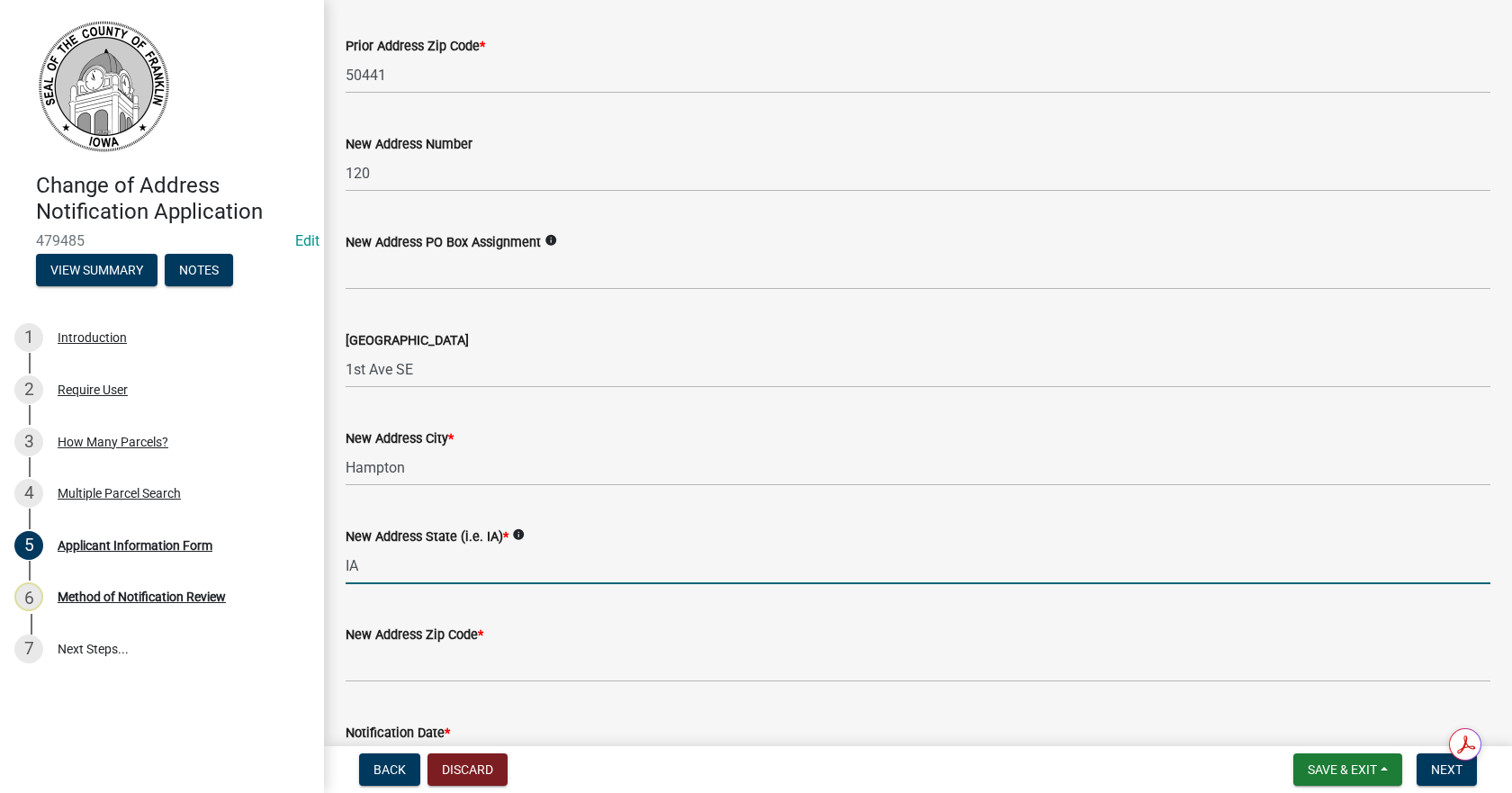
type input "IA"
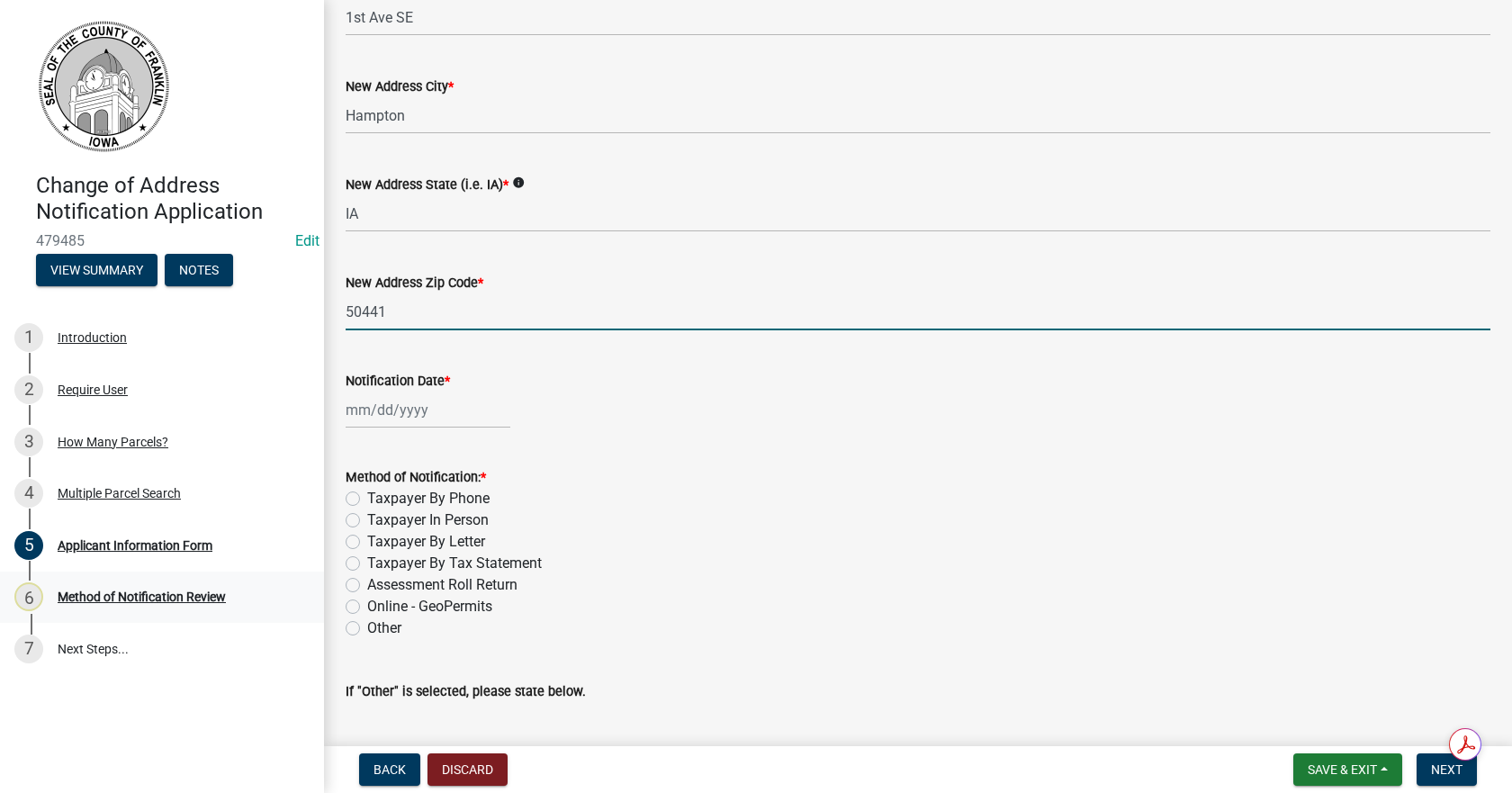
scroll to position [1494, 0]
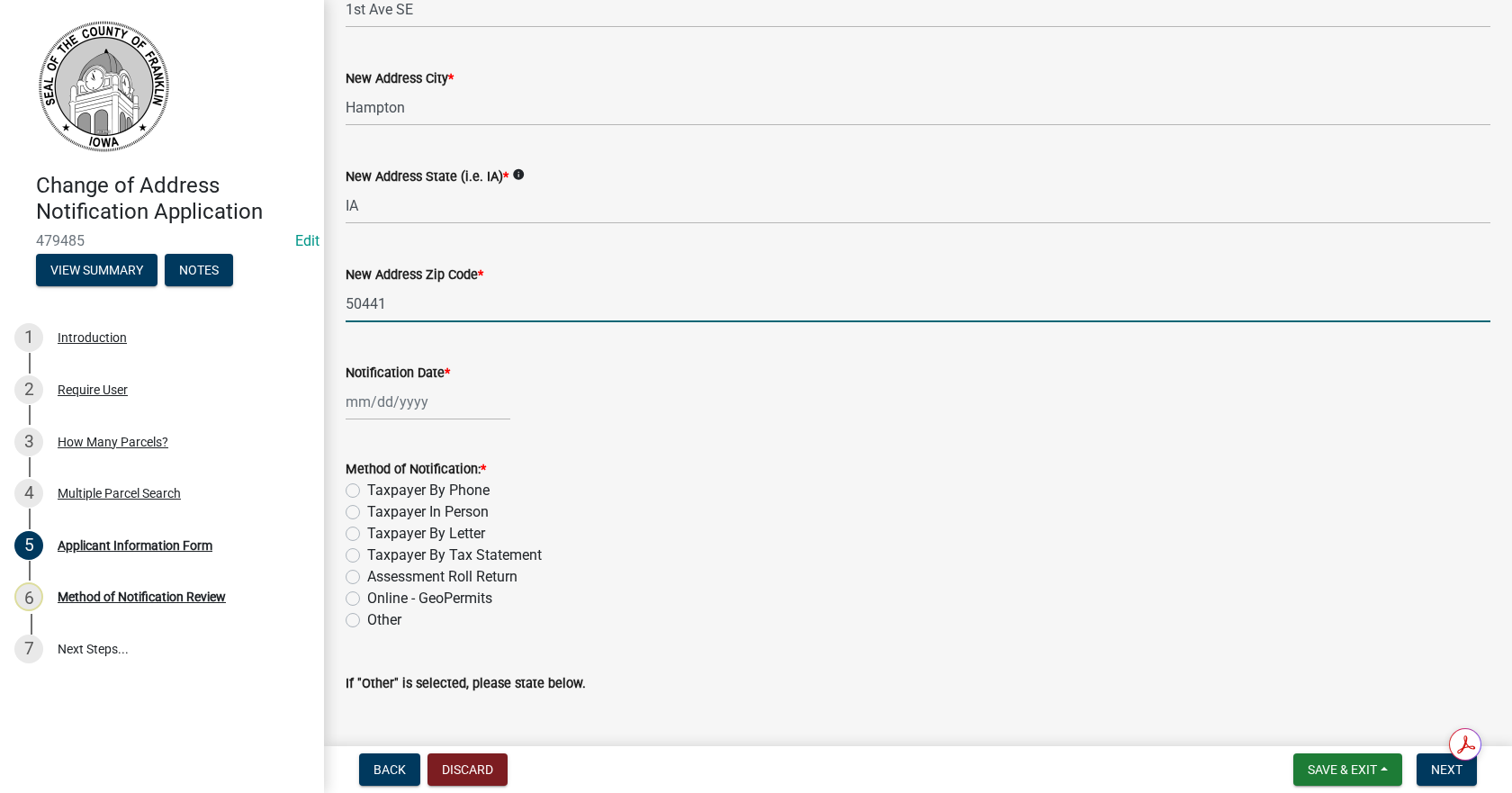
type input "50441"
click at [393, 415] on div at bounding box center [428, 402] width 165 height 37
select select "9"
select select "2025"
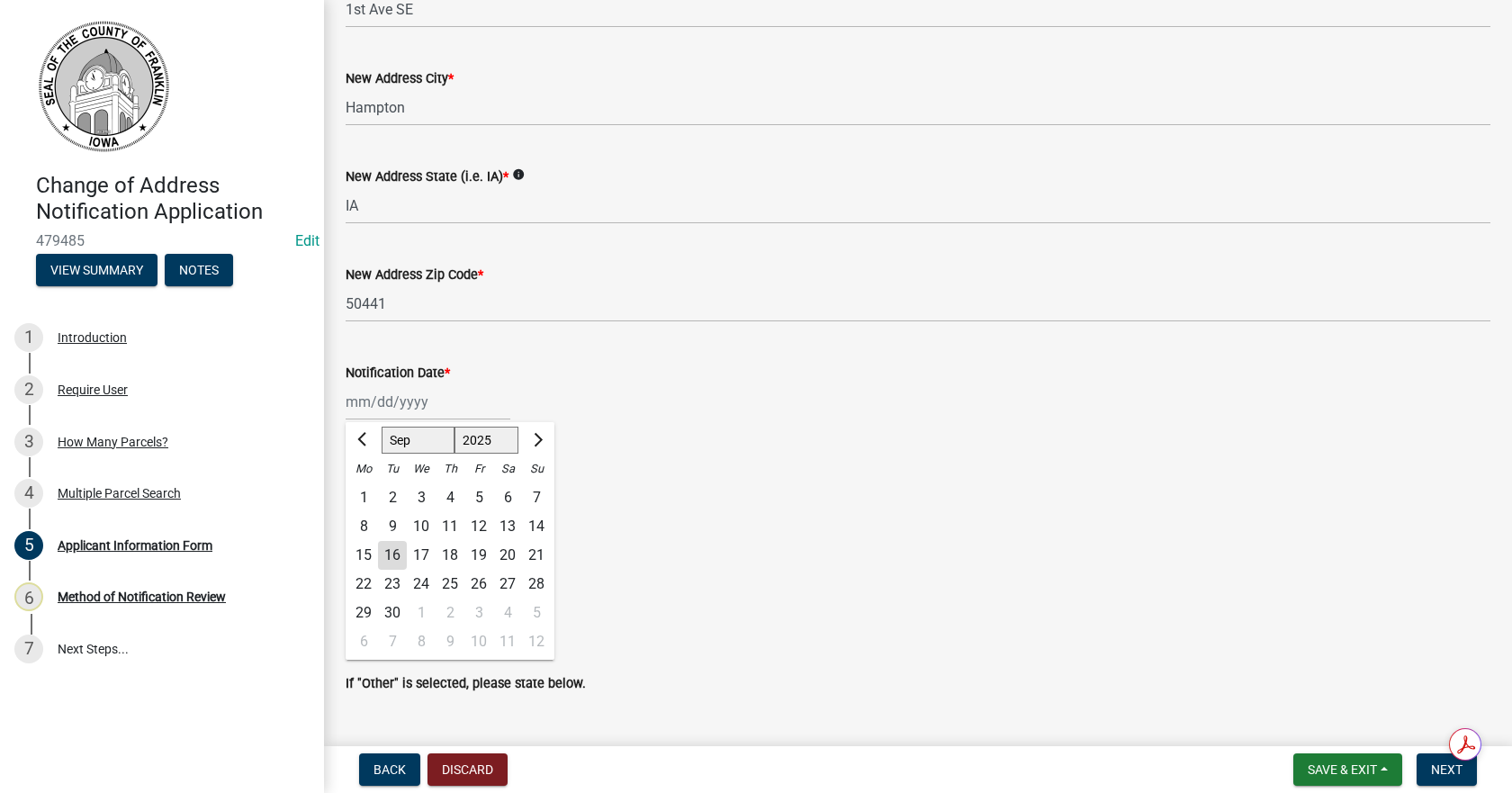
click at [404, 554] on div "16" at bounding box center [392, 555] width 28 height 28
type input "[DATE]"
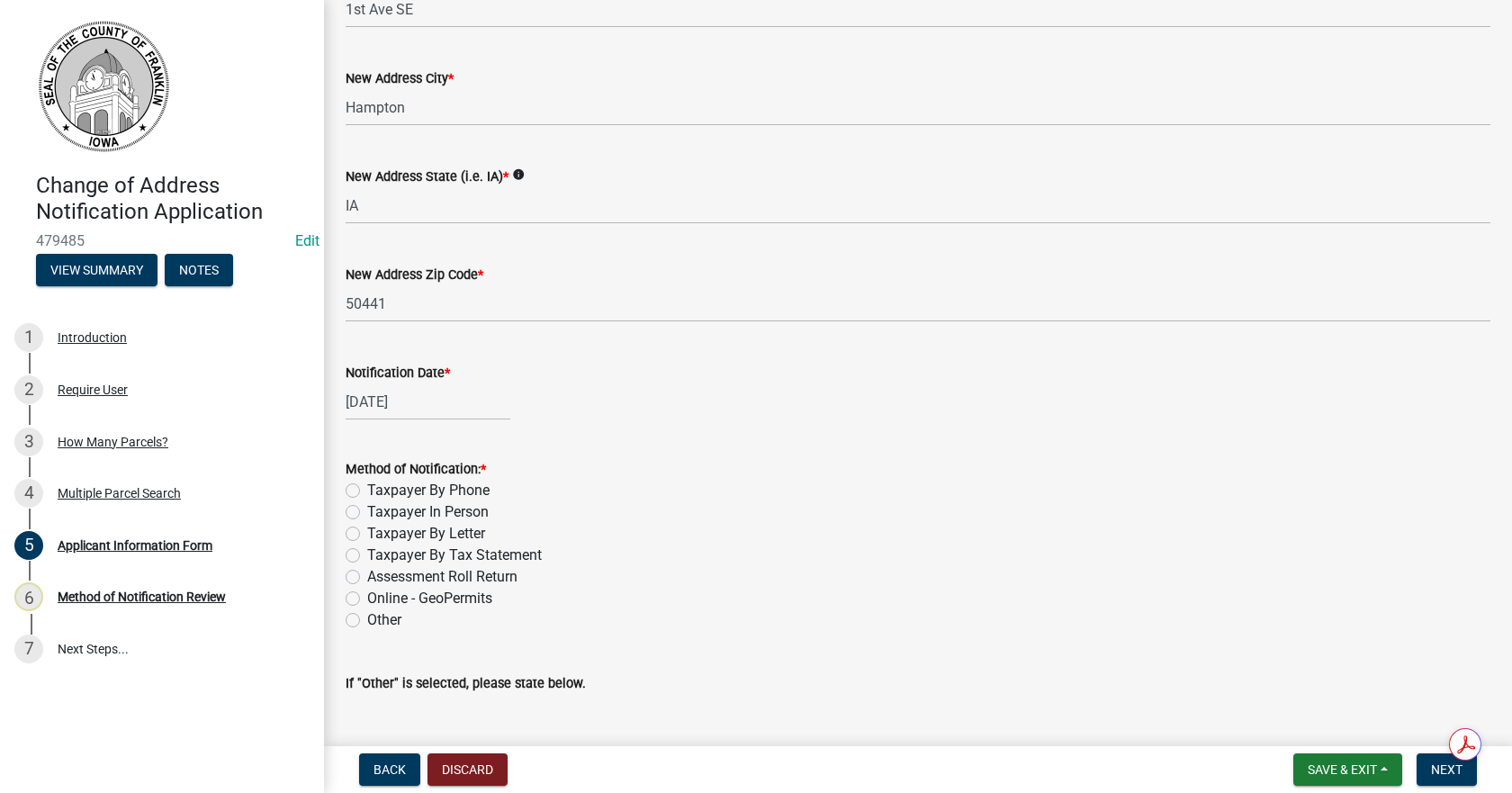
click at [367, 510] on label "Taxpayer In Person" at bounding box center [428, 512] width 122 height 22
click at [367, 510] on input "Taxpayer In Person" at bounding box center [373, 507] width 12 height 12
radio input "true"
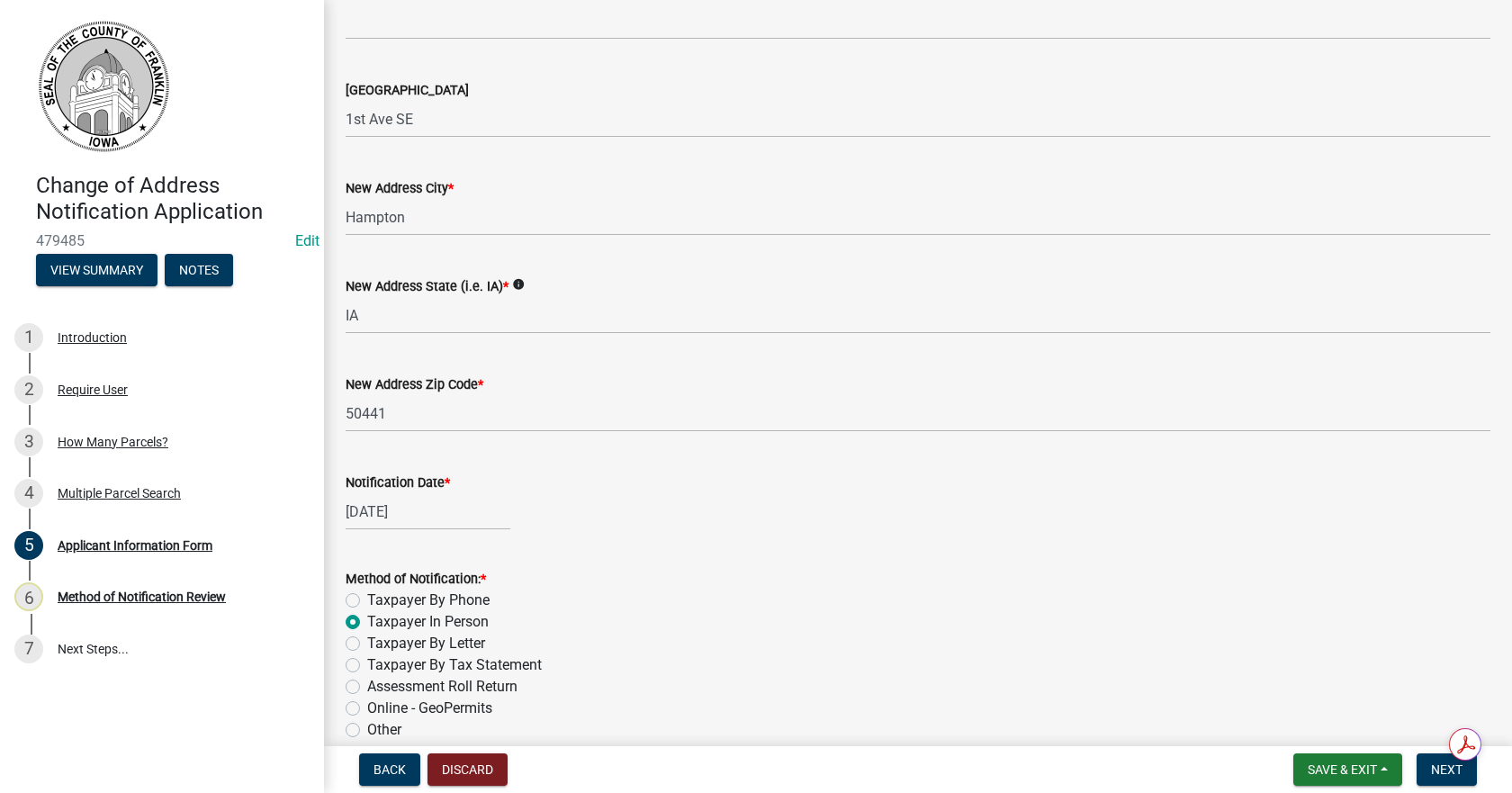
scroll to position [1224, 0]
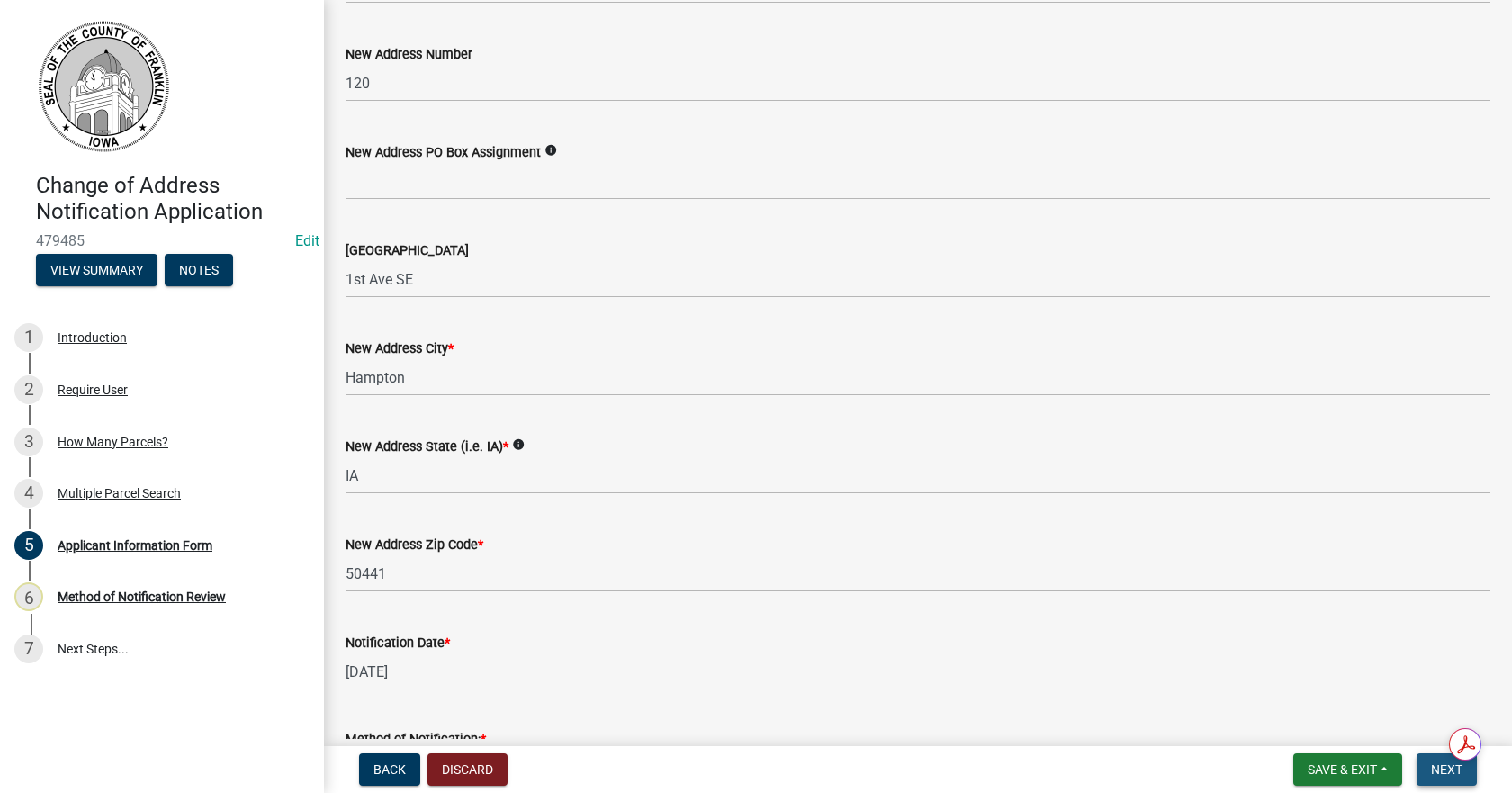
click at [1434, 766] on span "Next" at bounding box center [1447, 770] width 31 height 15
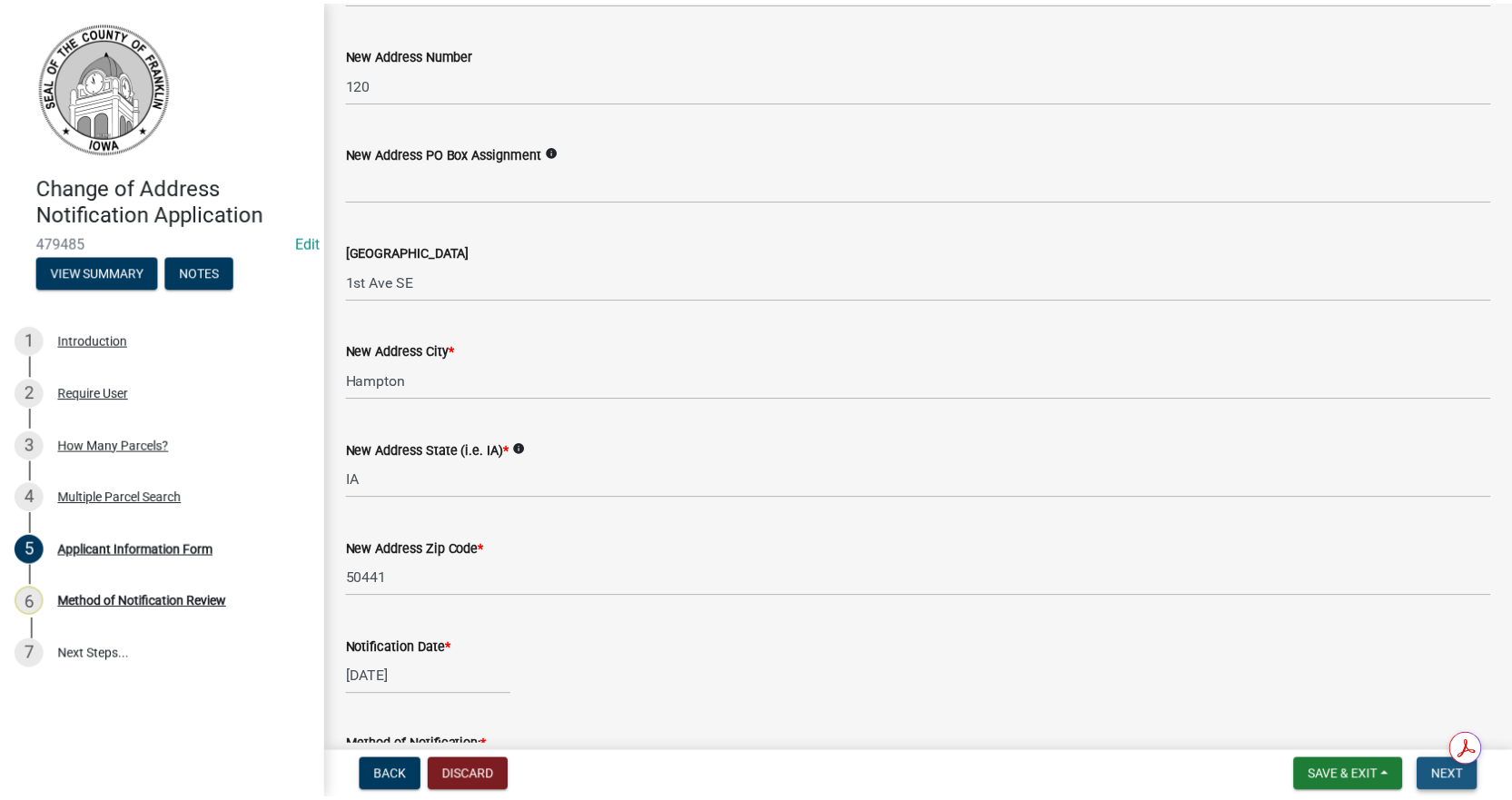
scroll to position [0, 0]
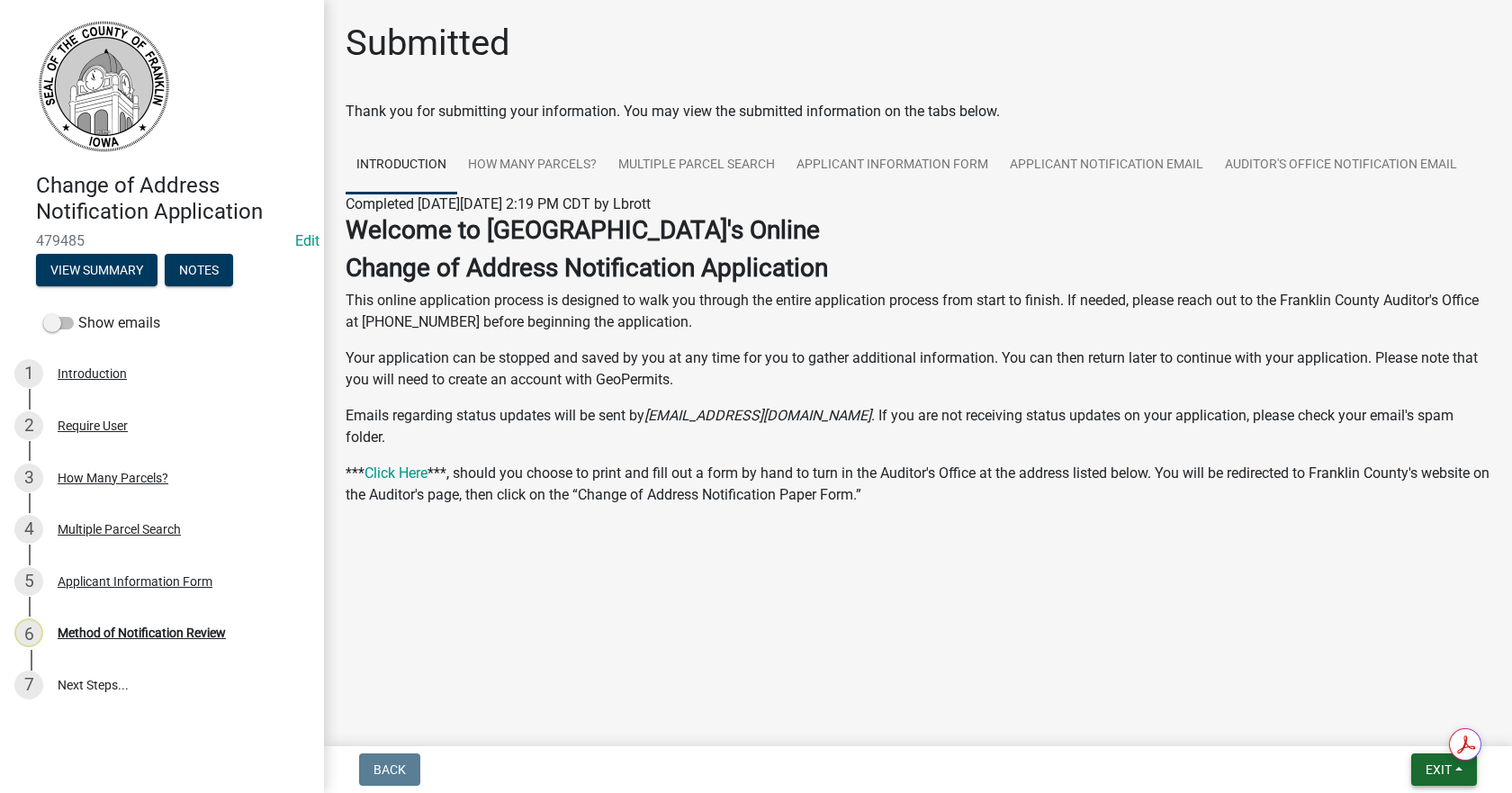
click at [1434, 766] on span "Exit" at bounding box center [1439, 770] width 26 height 15
click at [1415, 727] on button "Save & Exit" at bounding box center [1405, 722] width 144 height 43
